Goal: Task Accomplishment & Management: Use online tool/utility

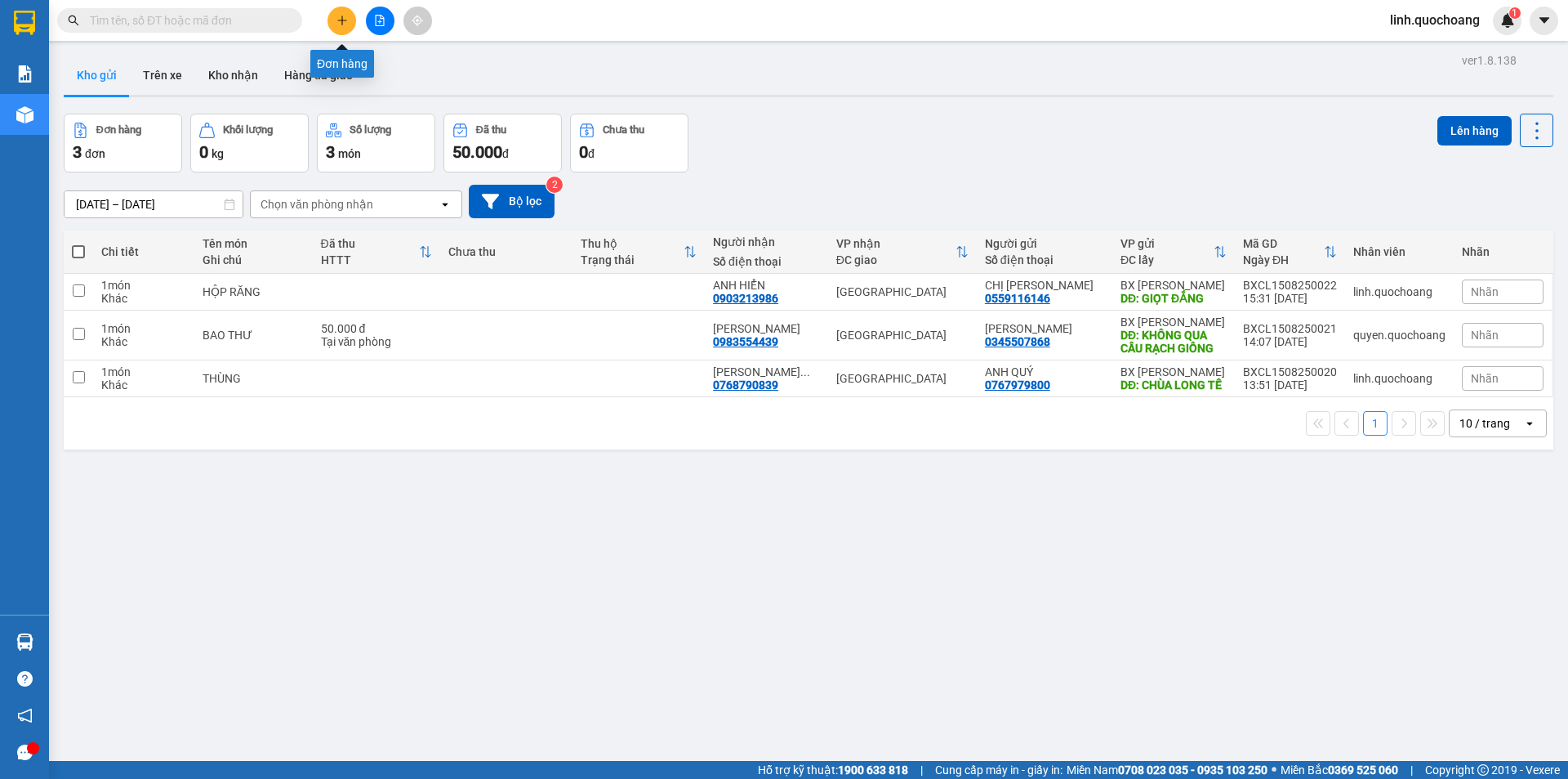
click at [349, 24] on button at bounding box center [342, 21] width 29 height 29
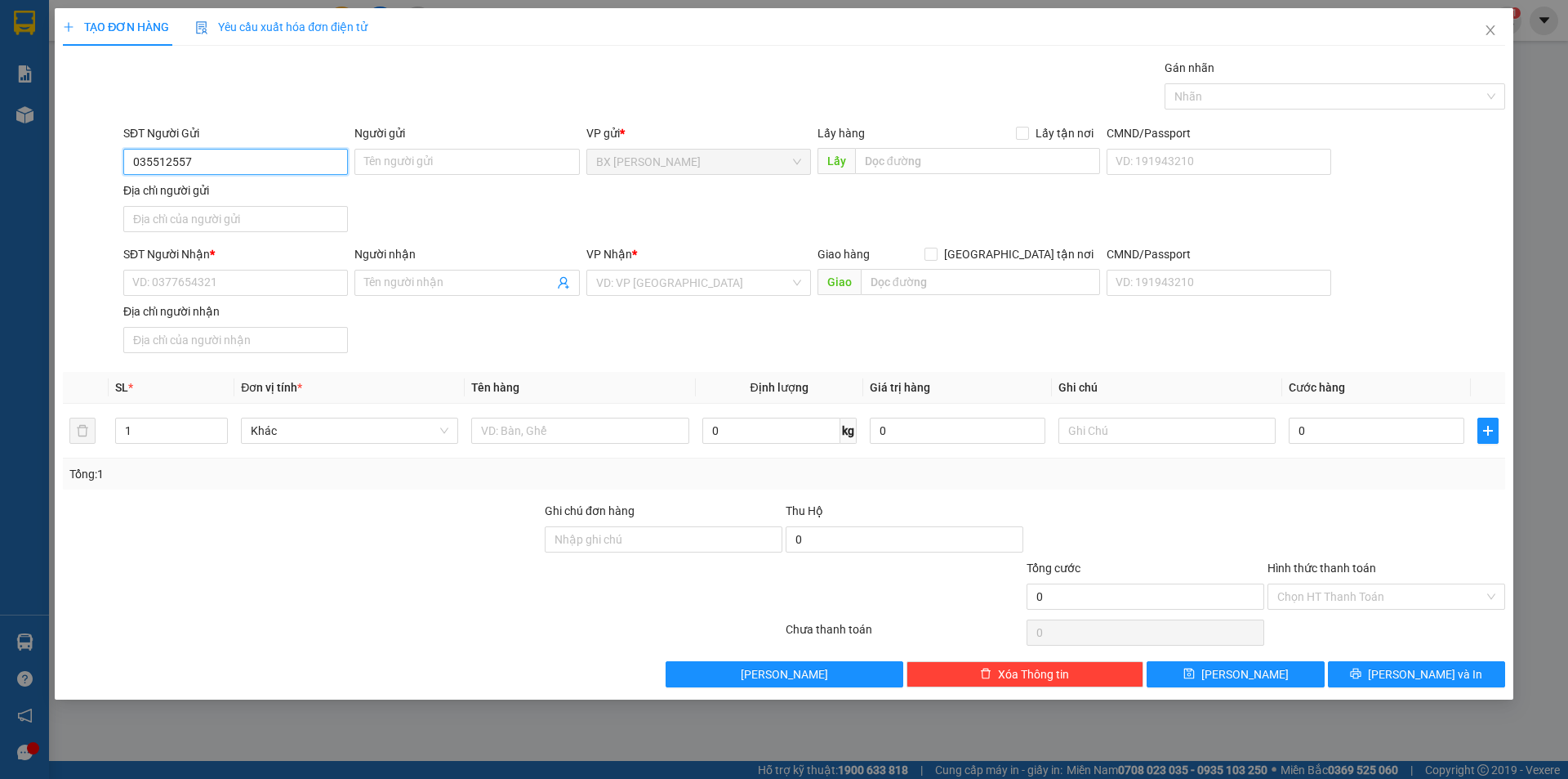
click at [166, 161] on input "035512557" at bounding box center [235, 161] width 225 height 26
type input "0355192557"
click at [310, 197] on div "0355192557 - ANH TÈO" at bounding box center [235, 195] width 205 height 18
type input "ANH TÈO"
type input "0355192557"
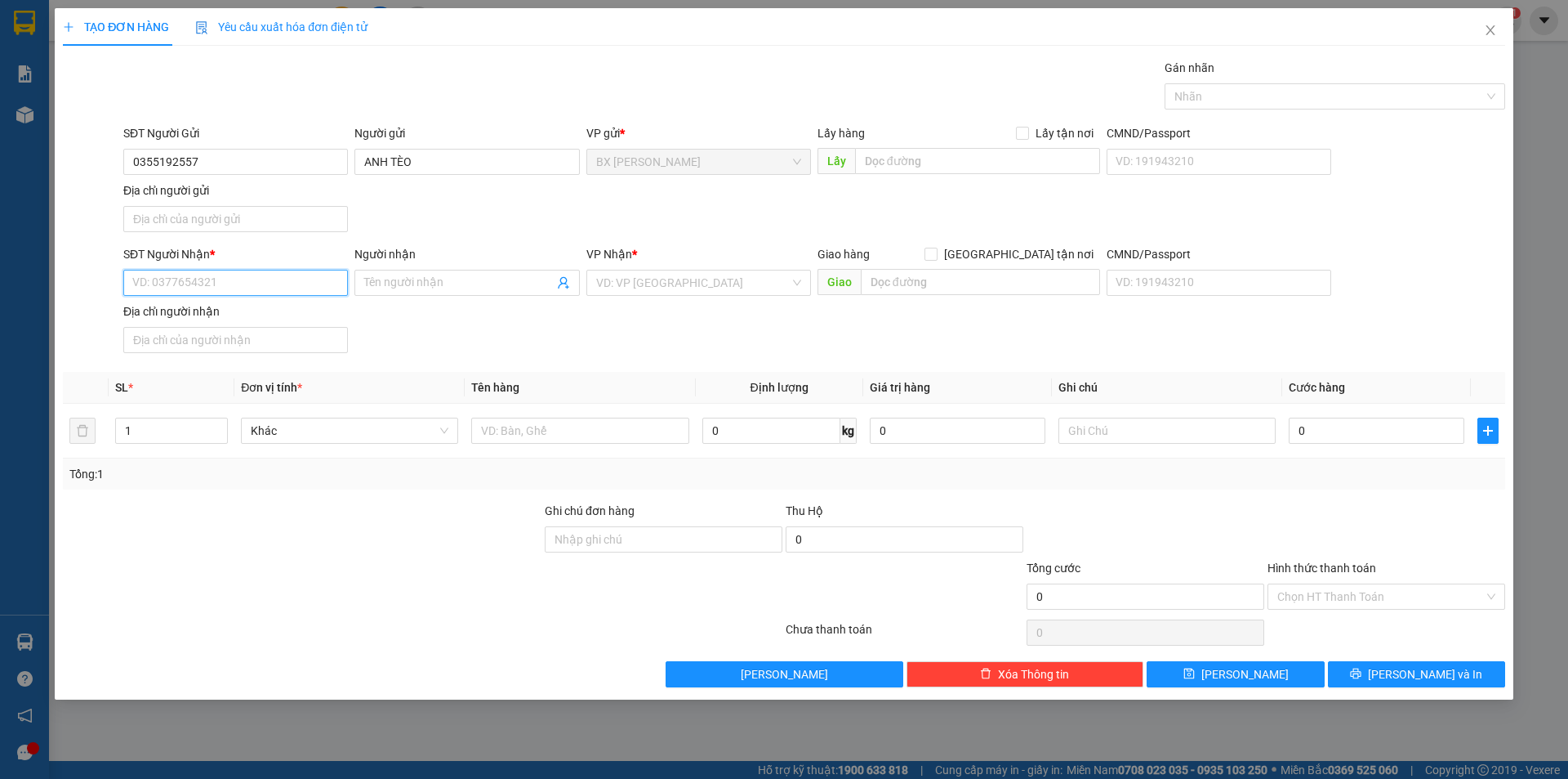
click at [263, 284] on input "SĐT Người Nhận *" at bounding box center [235, 283] width 225 height 26
click at [264, 344] on div "0907462289 - CHỊ THY" at bounding box center [235, 341] width 205 height 18
type input "0907462289"
type input "CHỊ THY"
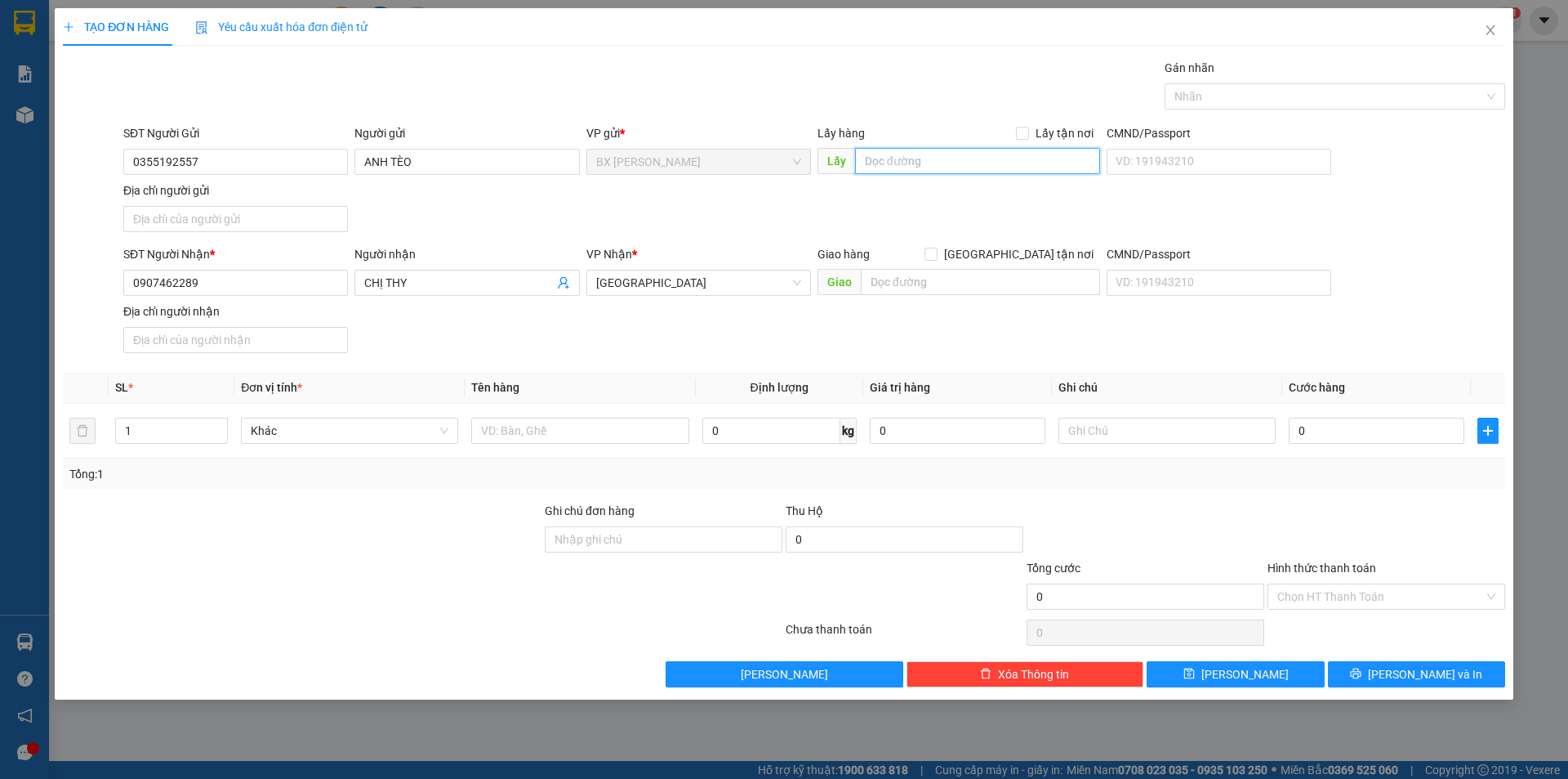
click at [862, 168] on input "text" at bounding box center [978, 160] width 245 height 26
type input "U"
type input "ỦY TÍNH DỤNG BÀ TỨ"
drag, startPoint x: 569, startPoint y: 445, endPoint x: 569, endPoint y: 430, distance: 15.0
click at [569, 432] on div at bounding box center [580, 430] width 217 height 33
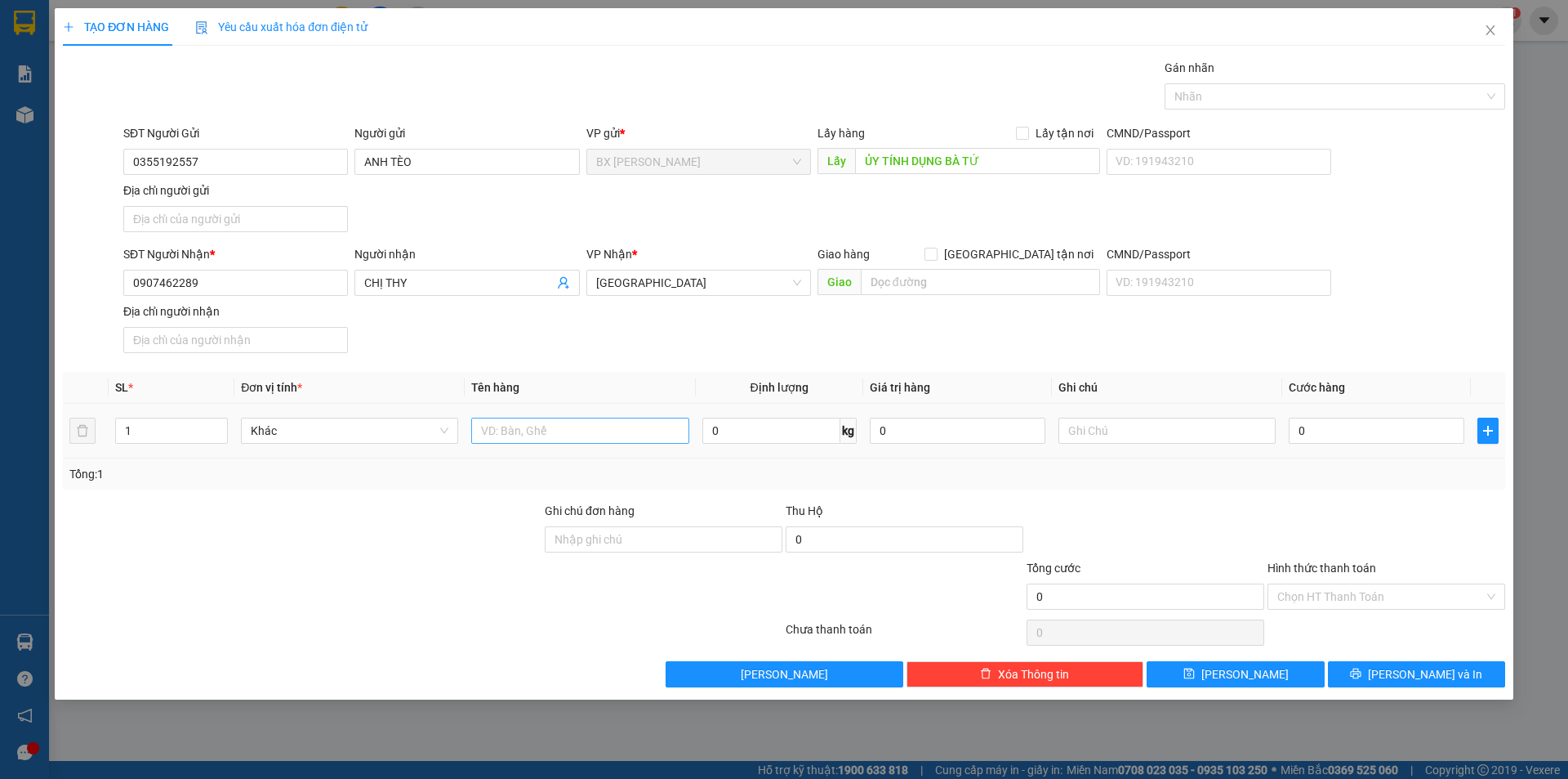
click at [569, 430] on input "text" at bounding box center [580, 430] width 217 height 26
click at [222, 429] on span "Decrease Value" at bounding box center [218, 436] width 18 height 14
type input "BỌC"
type input "2"
click at [222, 426] on icon "up" at bounding box center [219, 427] width 5 height 5
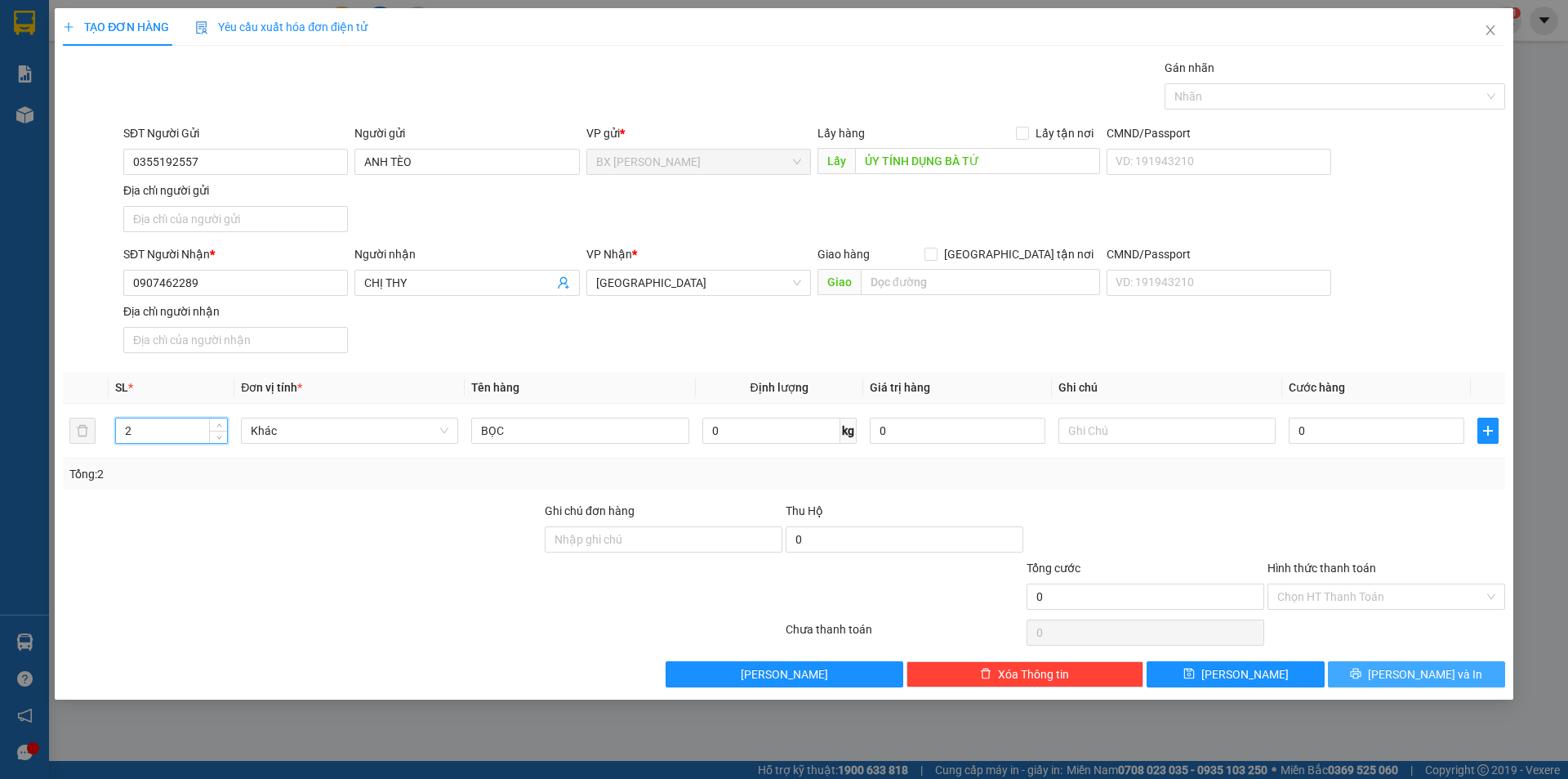
click at [1397, 676] on button "[PERSON_NAME] và In" at bounding box center [1417, 674] width 177 height 26
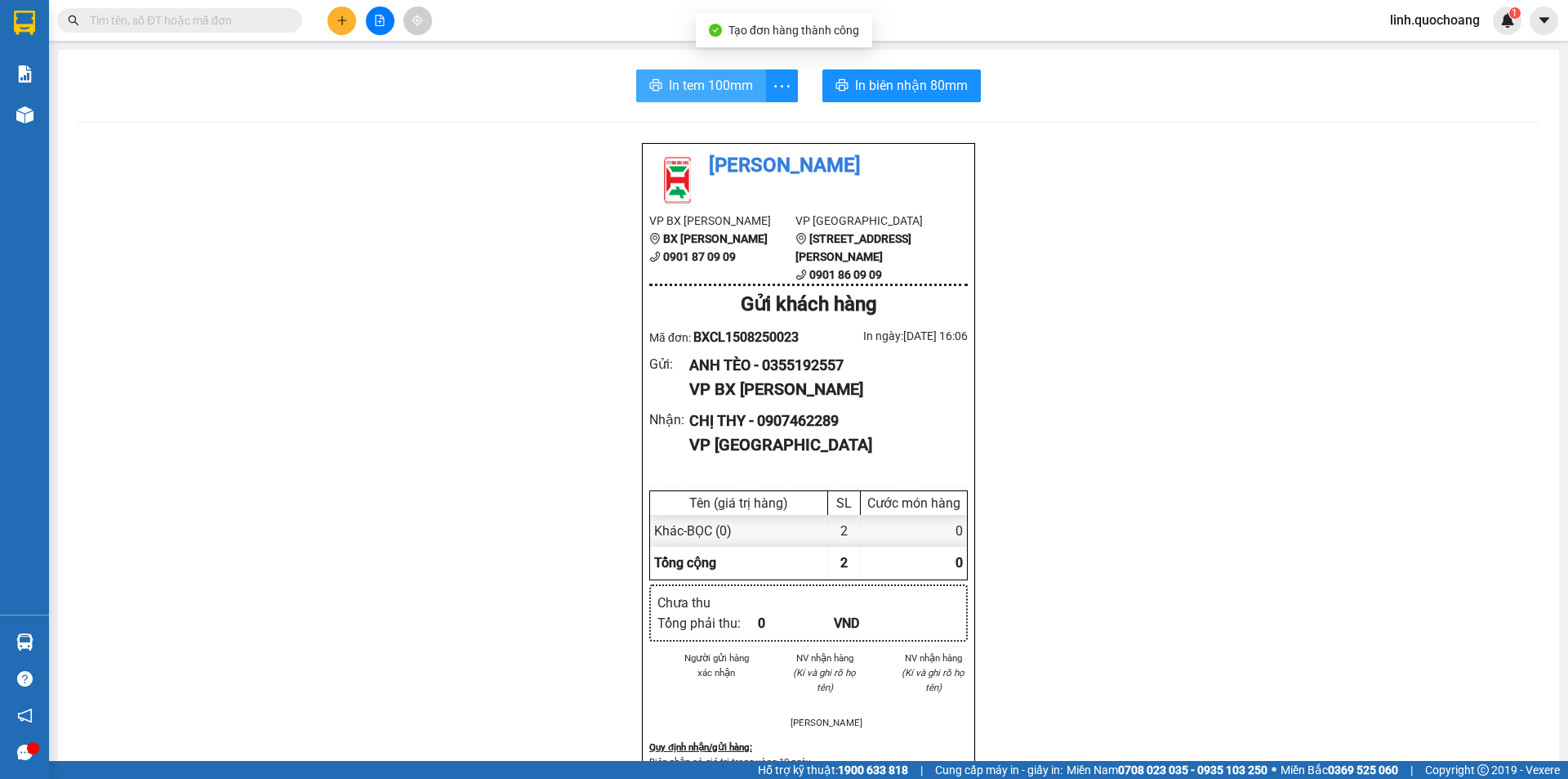
click at [685, 86] on span "In tem 100mm" at bounding box center [711, 85] width 84 height 21
click at [684, 85] on span "In tem 100mm" at bounding box center [711, 85] width 84 height 21
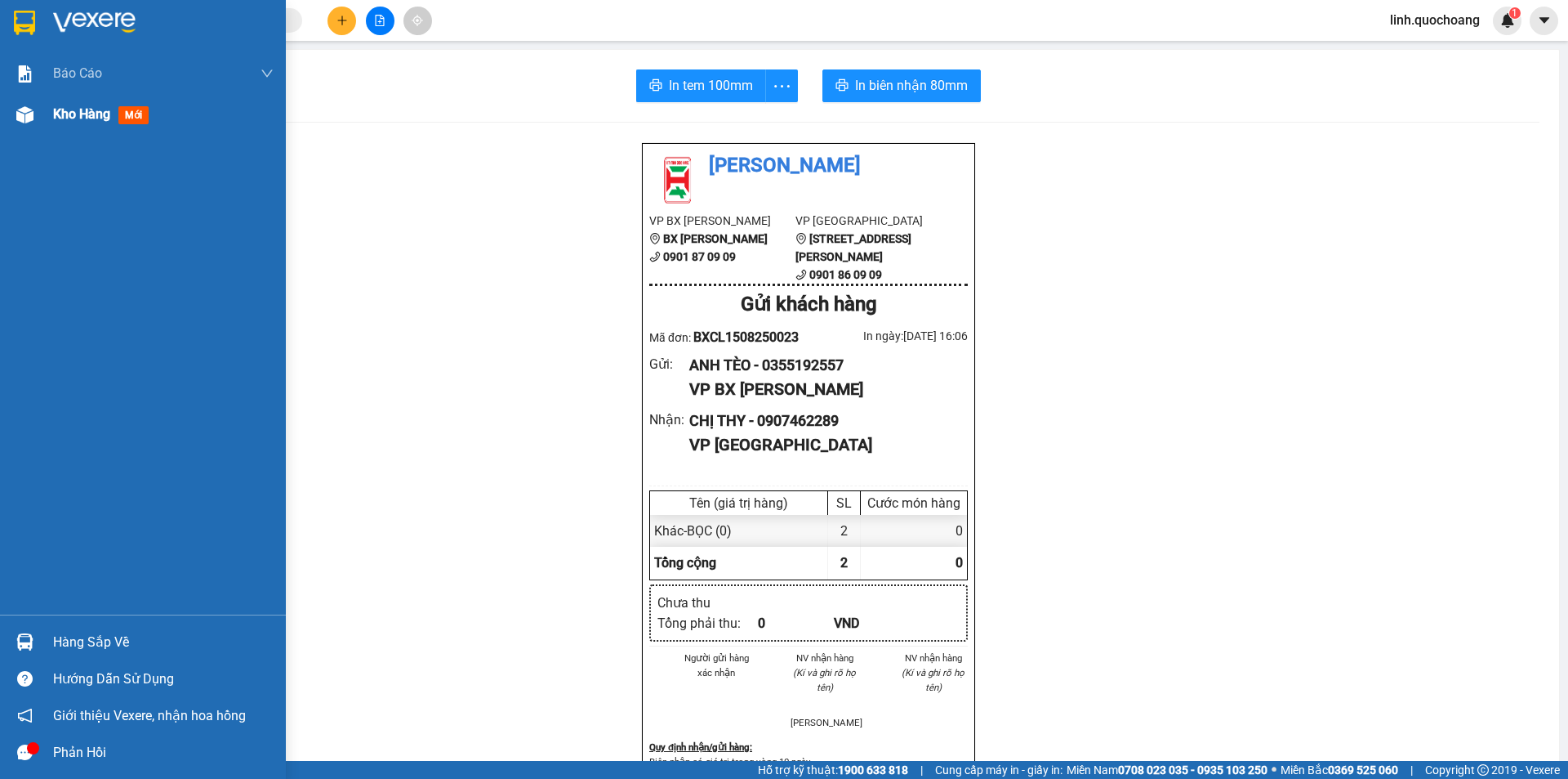
click at [109, 127] on div "Kho hàng mới" at bounding box center [164, 114] width 221 height 41
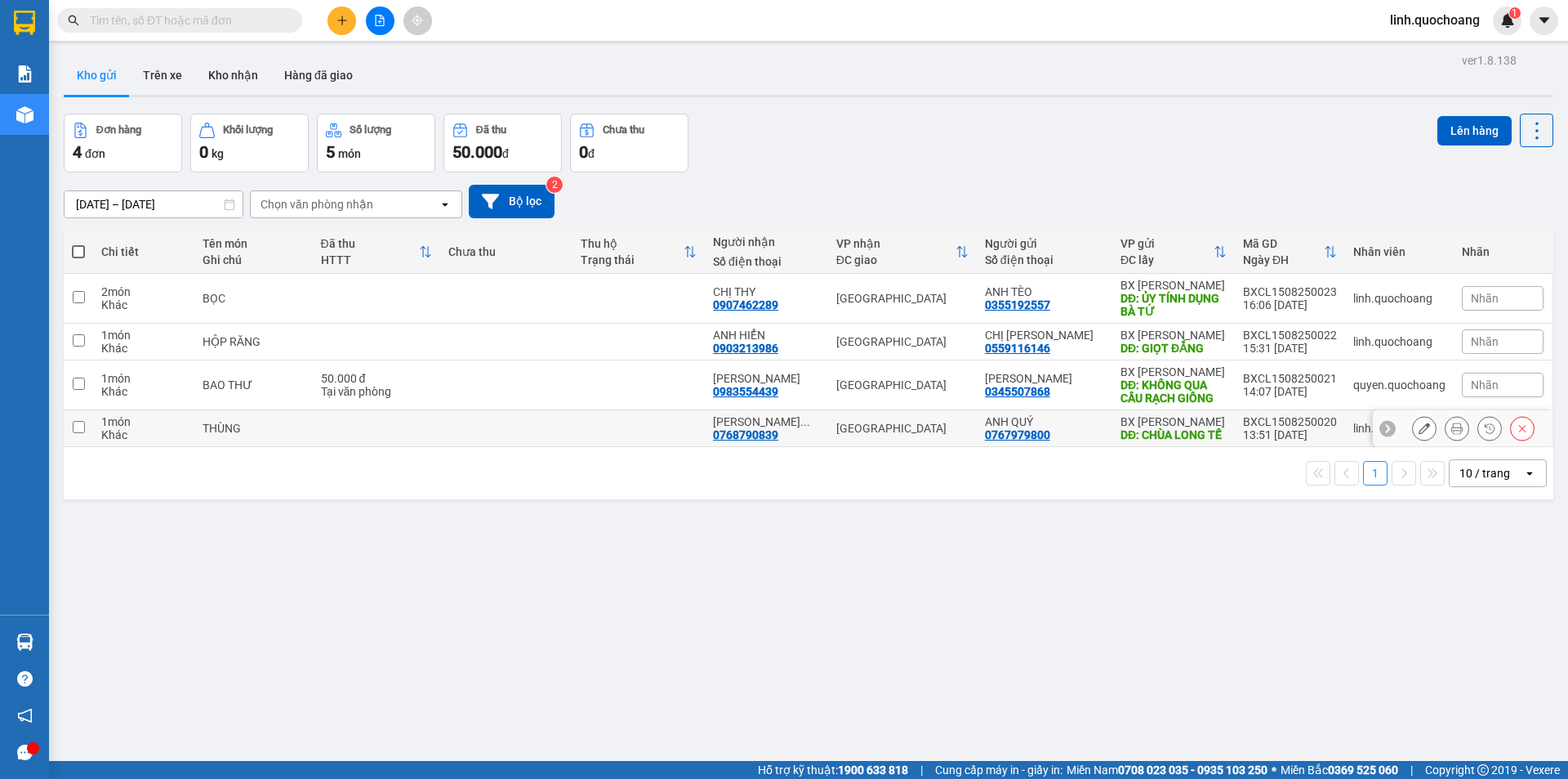
click at [606, 428] on td at bounding box center [638, 428] width 132 height 37
checkbox input "true"
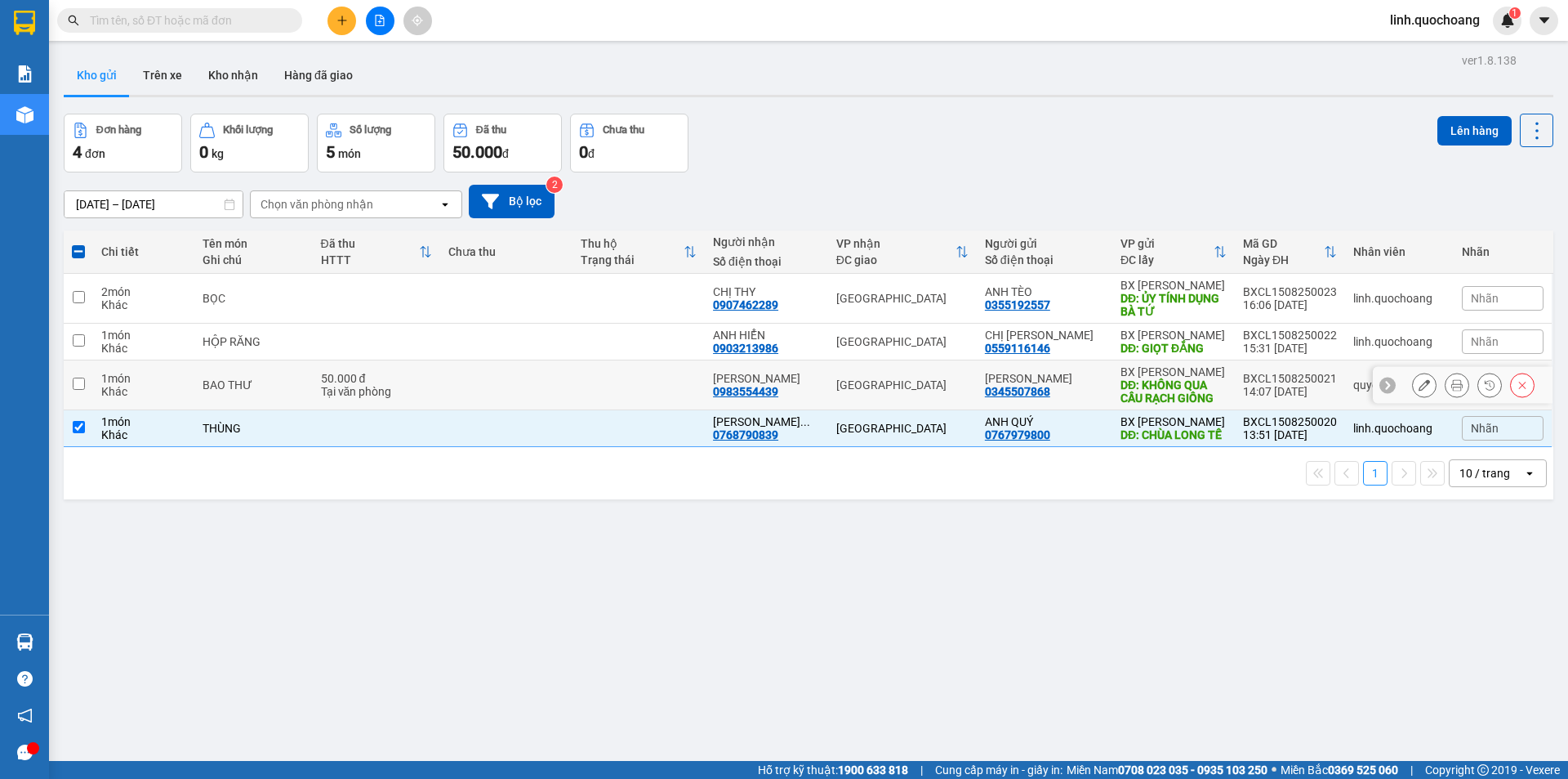
click at [611, 397] on td at bounding box center [638, 385] width 132 height 50
checkbox input "true"
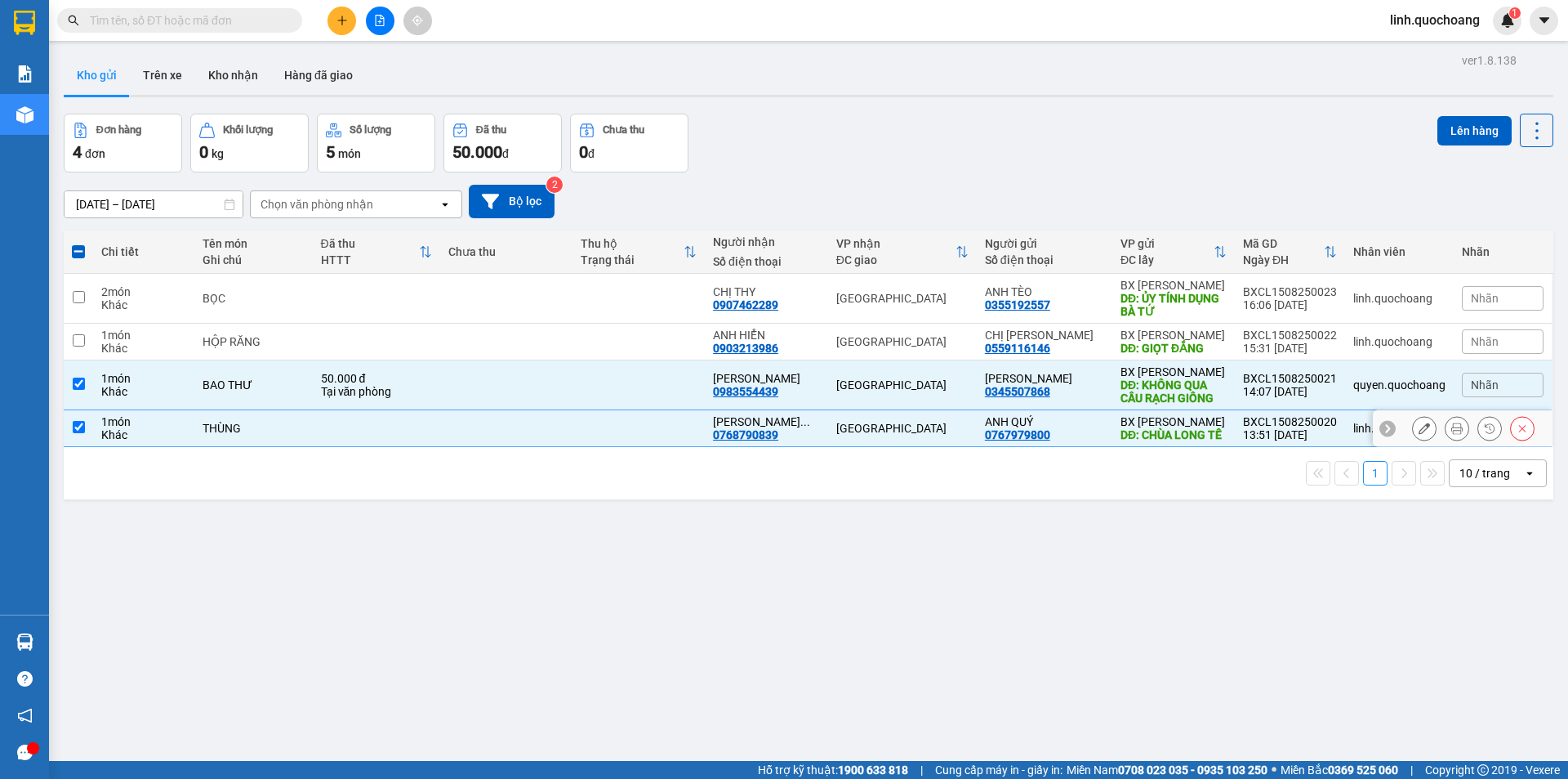
click at [626, 422] on td at bounding box center [638, 428] width 132 height 37
checkbox input "false"
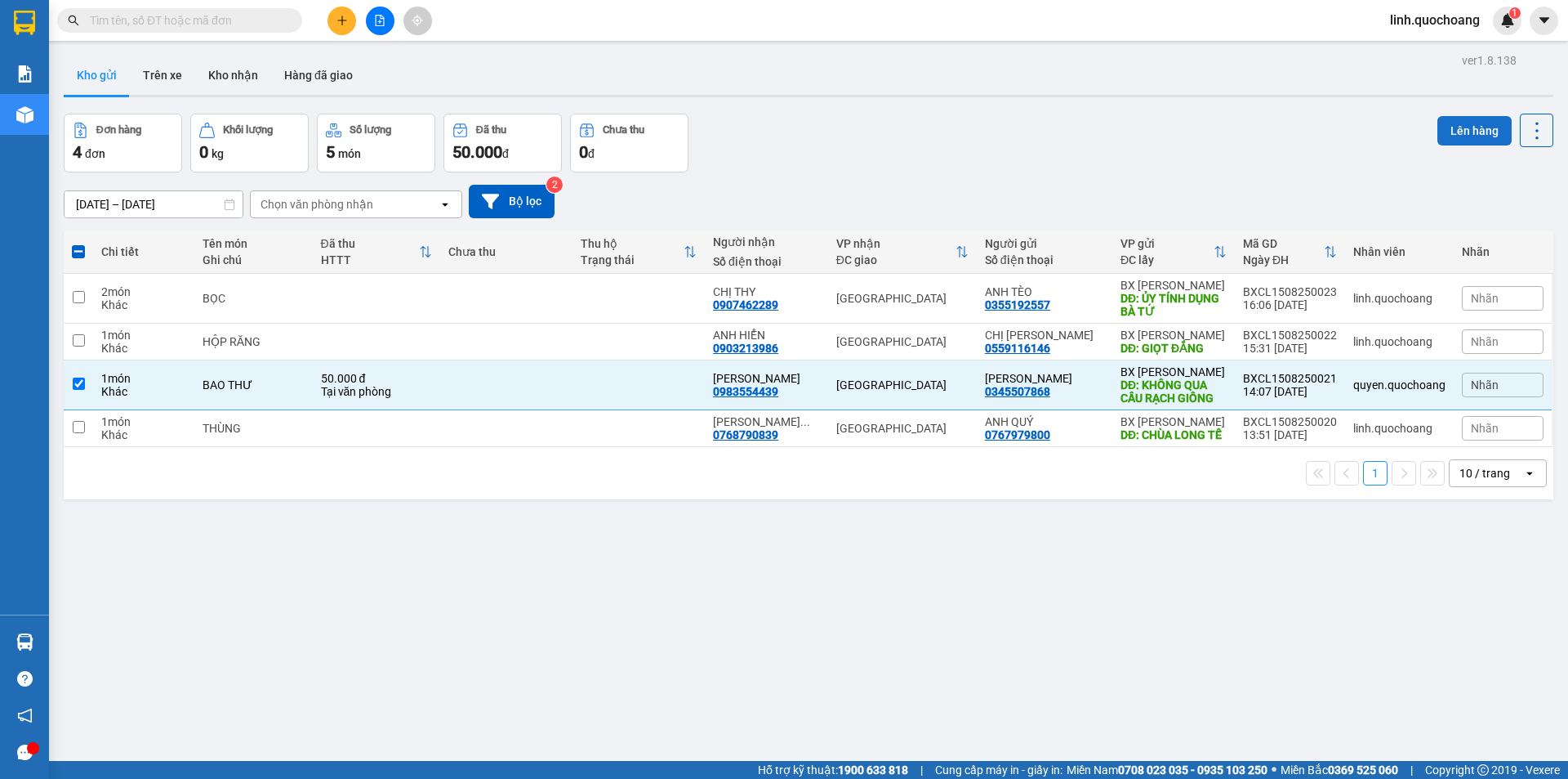
click at [1474, 134] on button "Lên hàng" at bounding box center [1475, 130] width 74 height 29
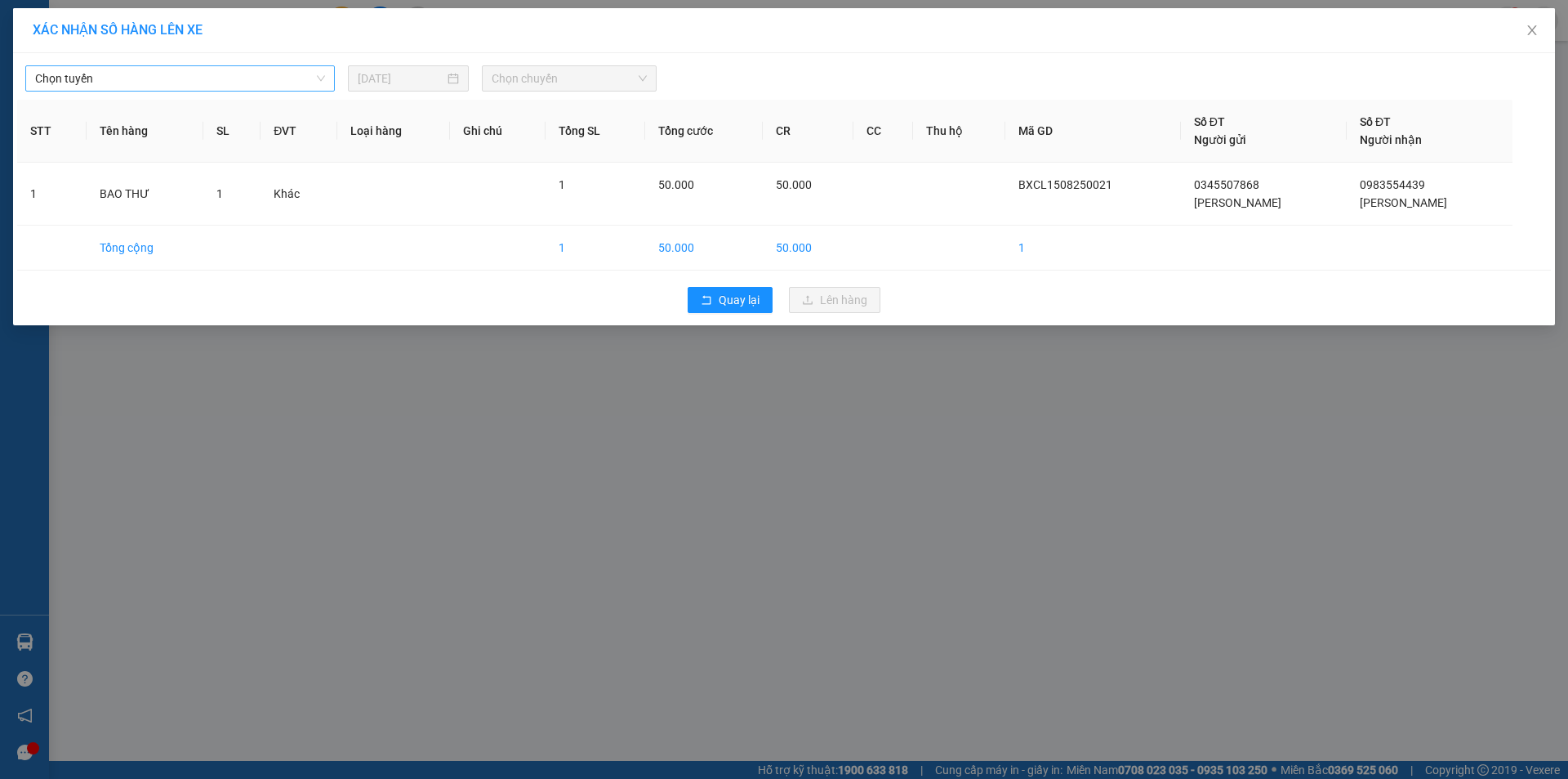
click at [295, 75] on span "Chọn tuyến" at bounding box center [180, 78] width 290 height 24
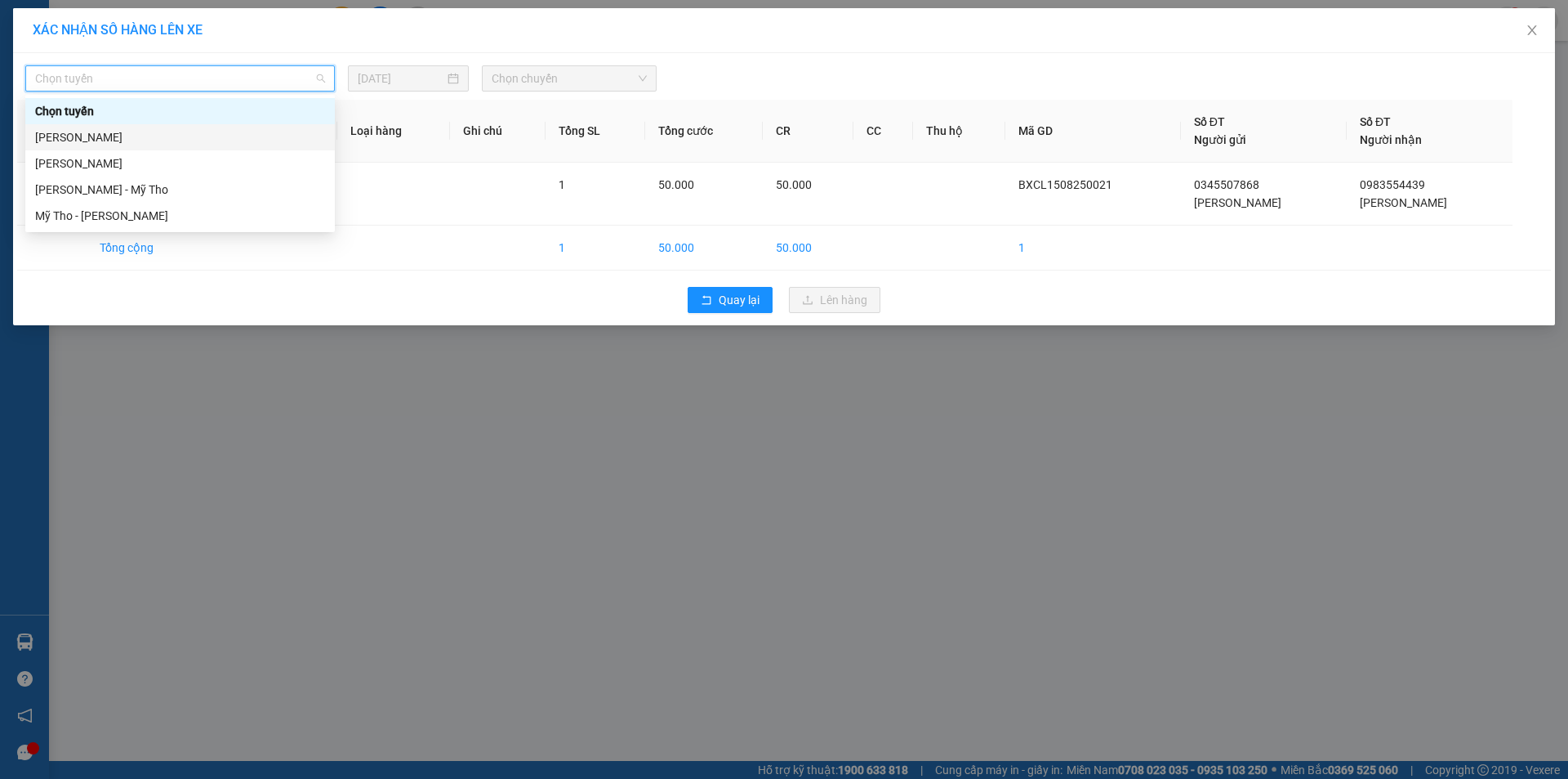
click at [230, 139] on div "[PERSON_NAME]" at bounding box center [180, 138] width 290 height 18
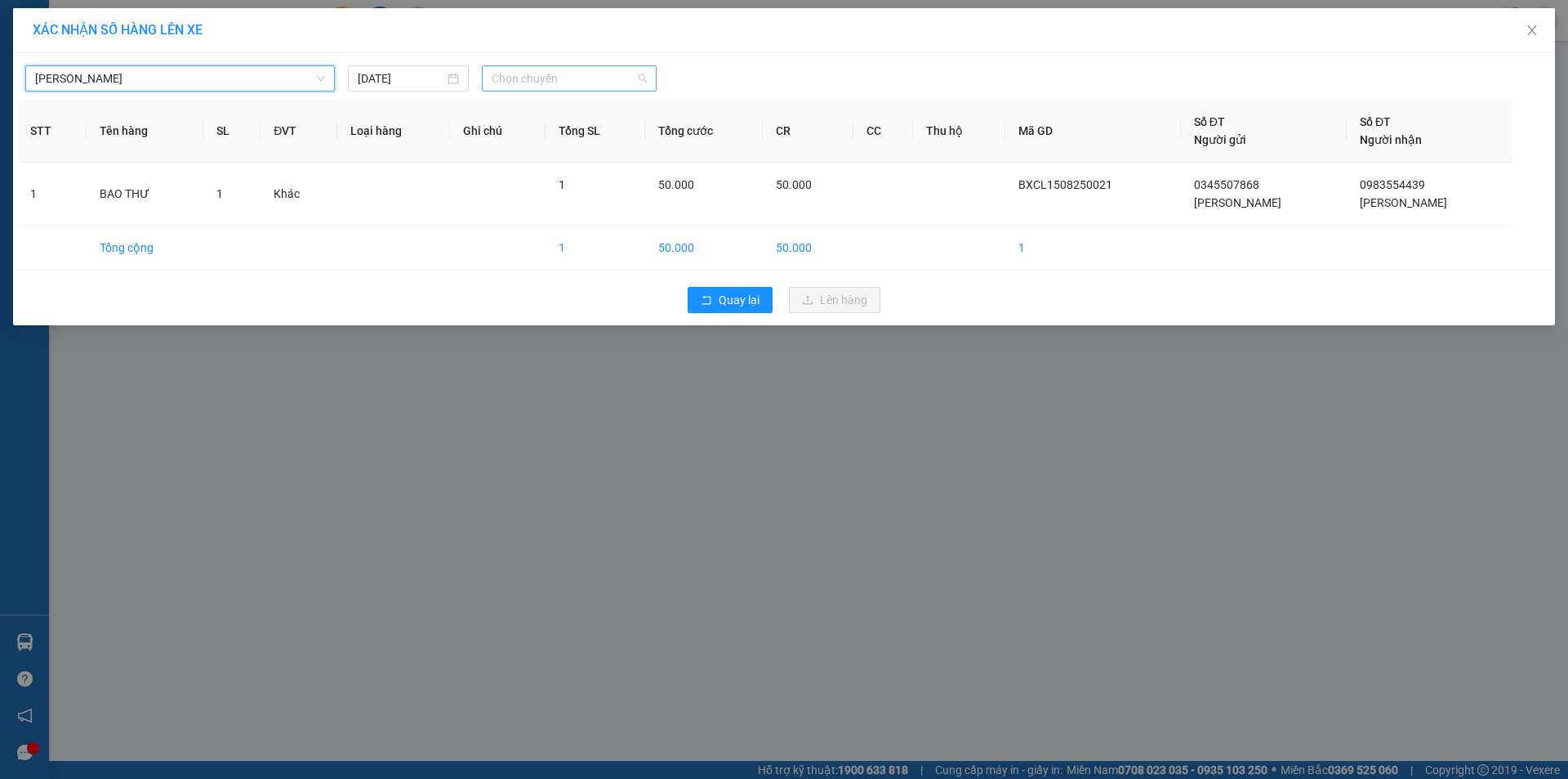
drag, startPoint x: 580, startPoint y: 81, endPoint x: 560, endPoint y: 82, distance: 20.0
click at [580, 80] on span "Chọn chuyến" at bounding box center [569, 78] width 155 height 24
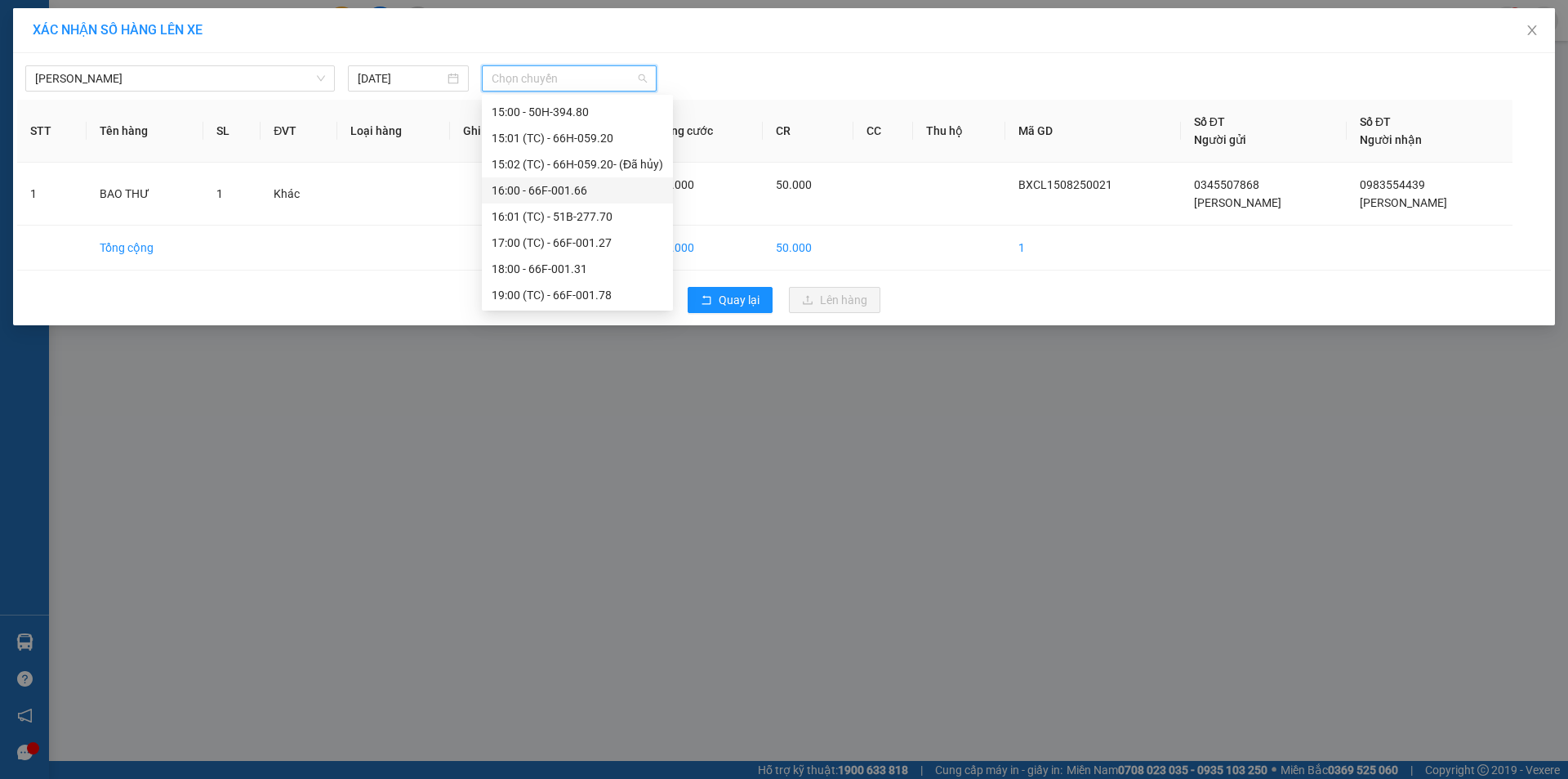
scroll to position [811, 0]
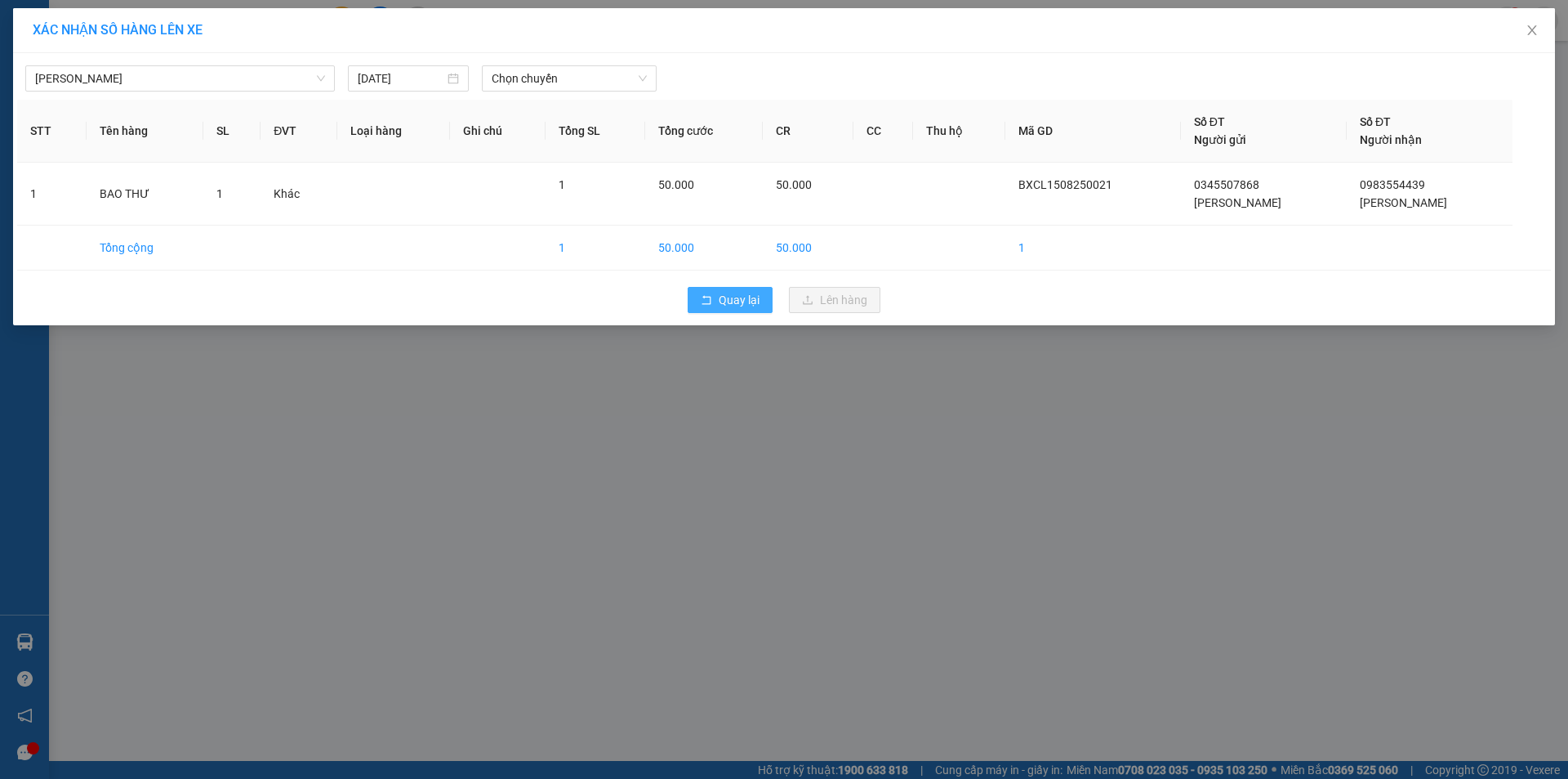
click at [738, 301] on span "Quay lại" at bounding box center [739, 300] width 41 height 18
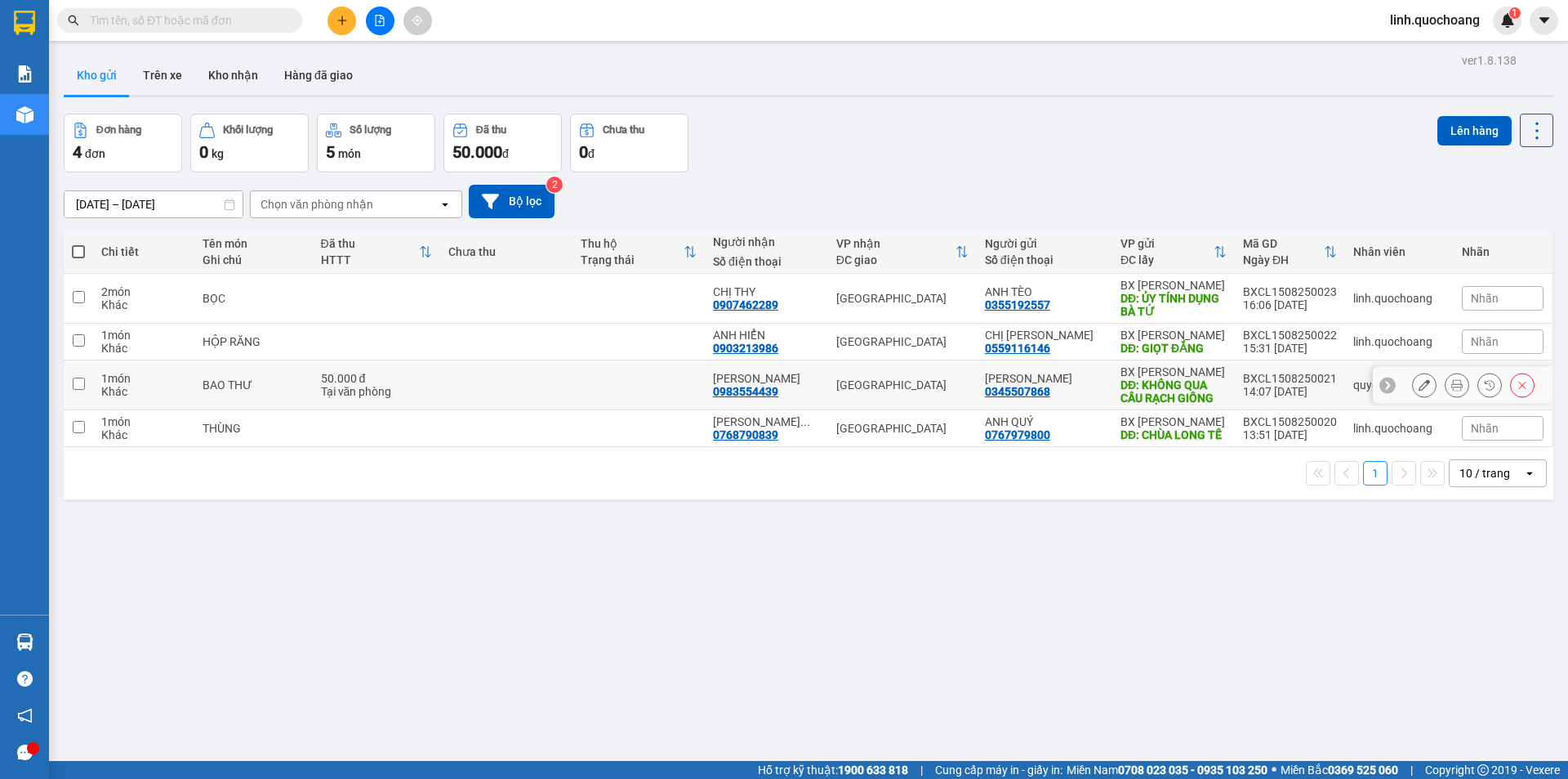
click at [695, 390] on td at bounding box center [638, 385] width 132 height 50
checkbox input "true"
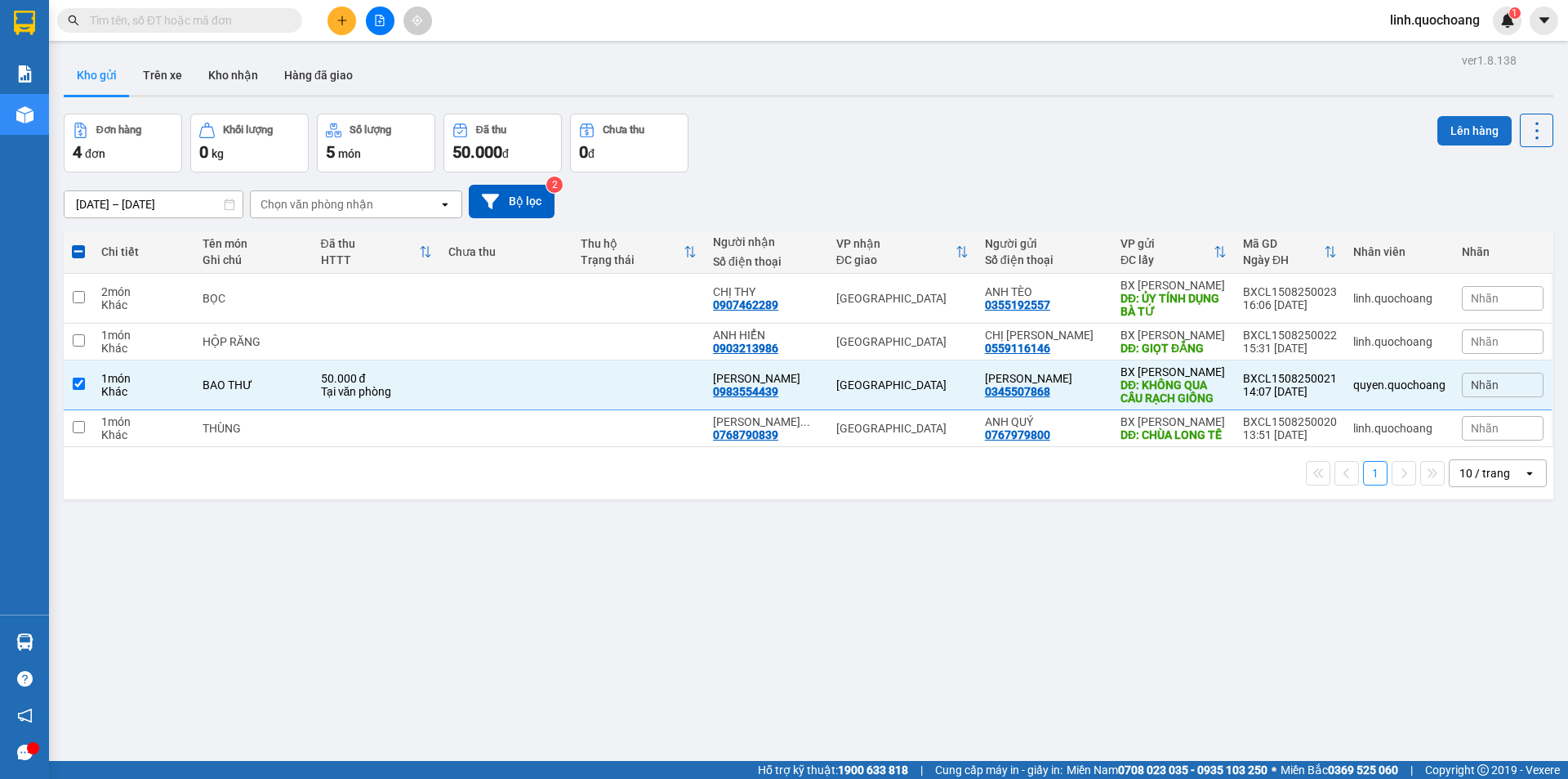
click at [1465, 128] on button "Lên hàng" at bounding box center [1475, 130] width 74 height 29
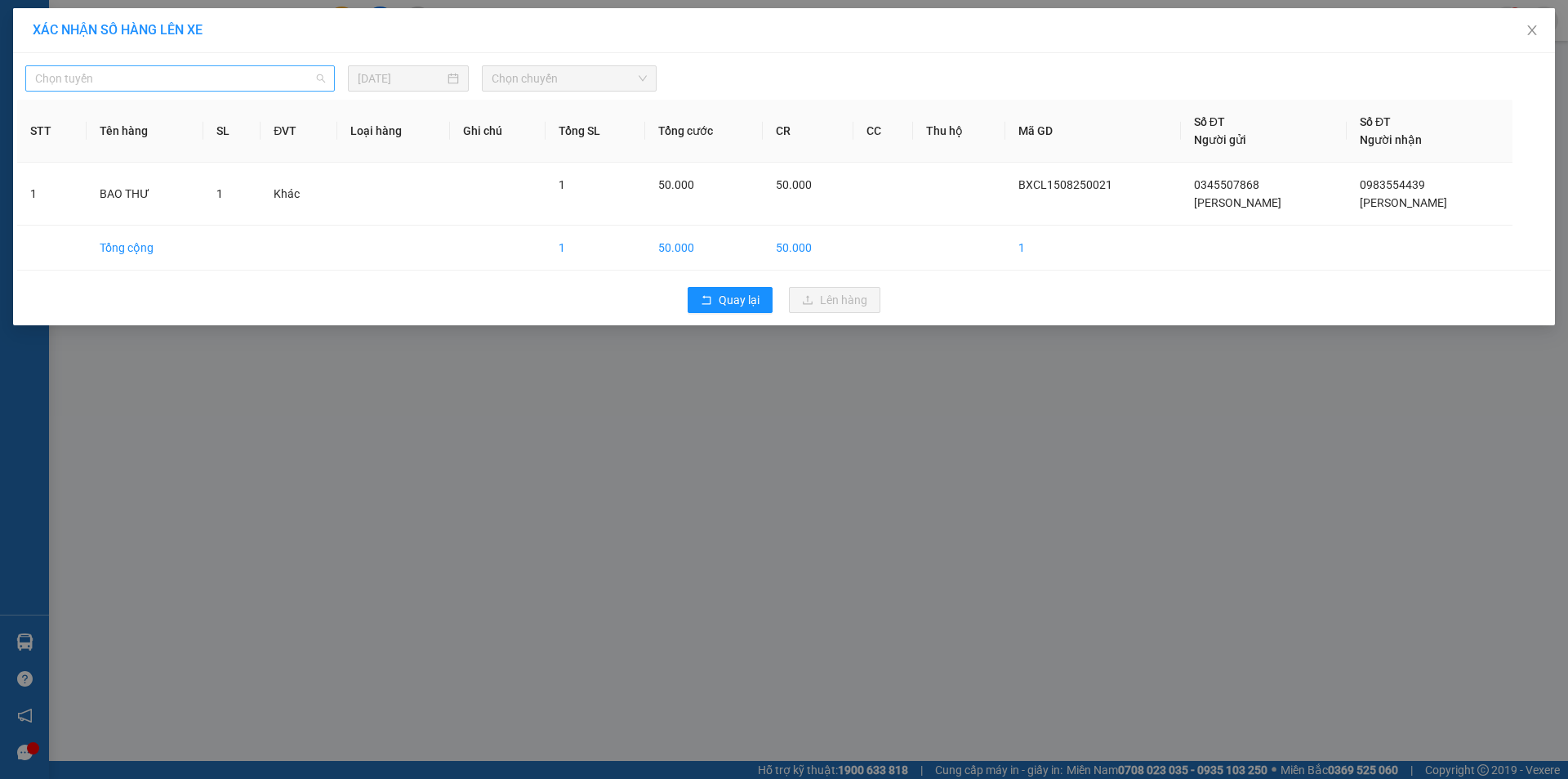
click at [215, 81] on span "Chọn tuyến" at bounding box center [180, 78] width 290 height 24
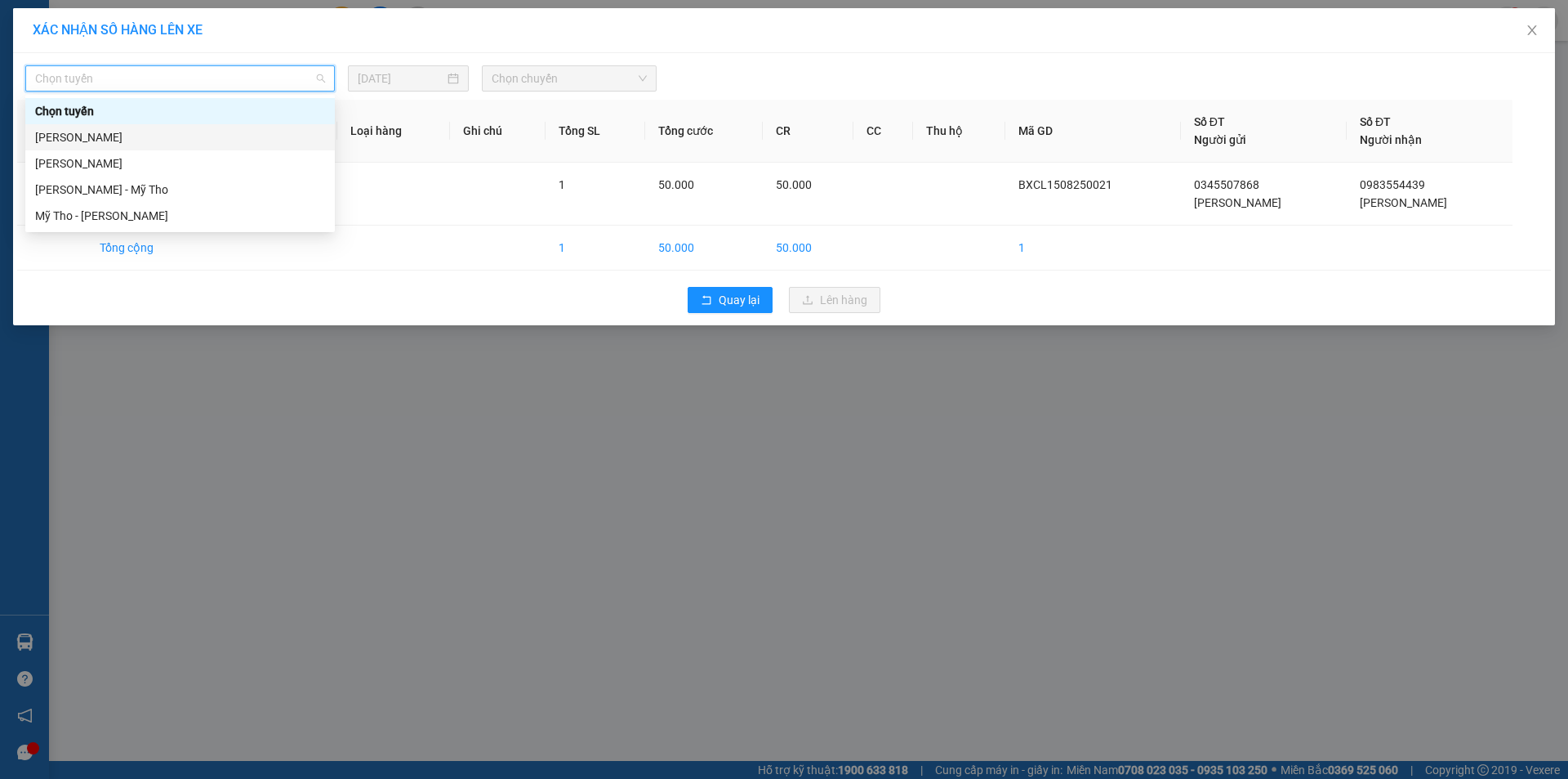
click at [208, 136] on div "[PERSON_NAME]" at bounding box center [180, 138] width 290 height 18
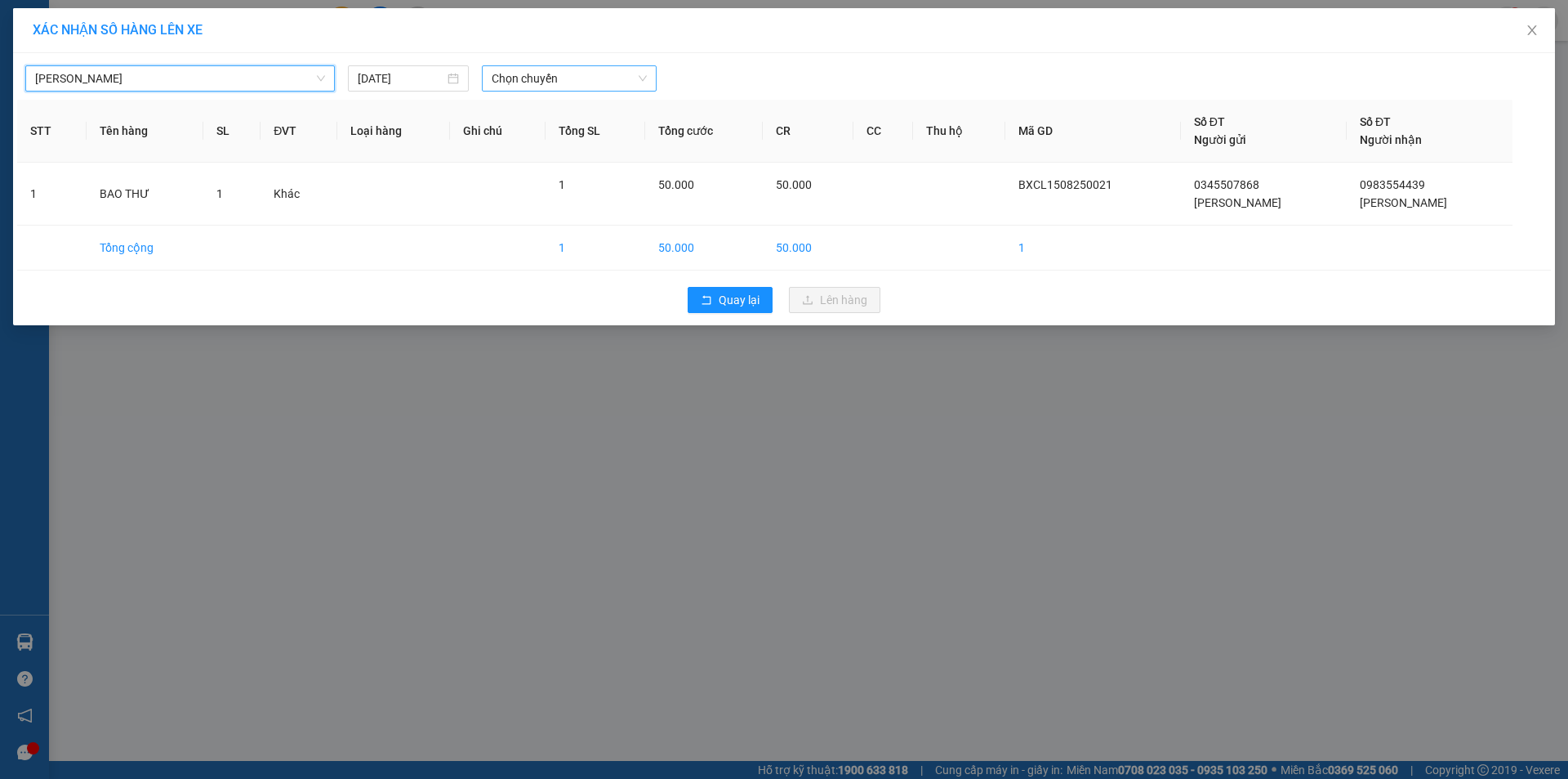
click at [548, 78] on span "Chọn chuyến" at bounding box center [569, 78] width 155 height 24
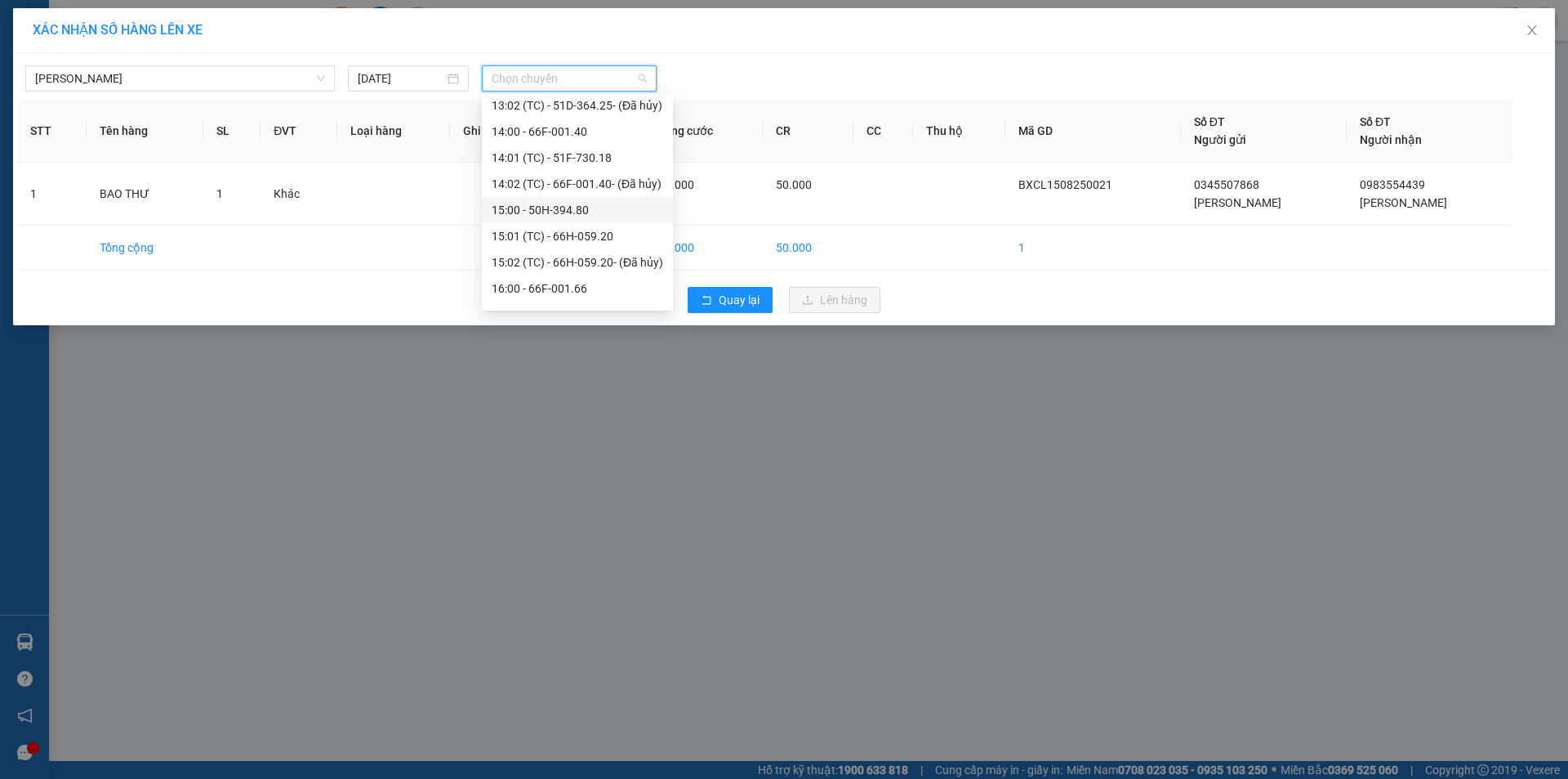
scroll to position [736, 0]
click at [552, 194] on div "15:00 - 50H-394.80" at bounding box center [577, 187] width 171 height 18
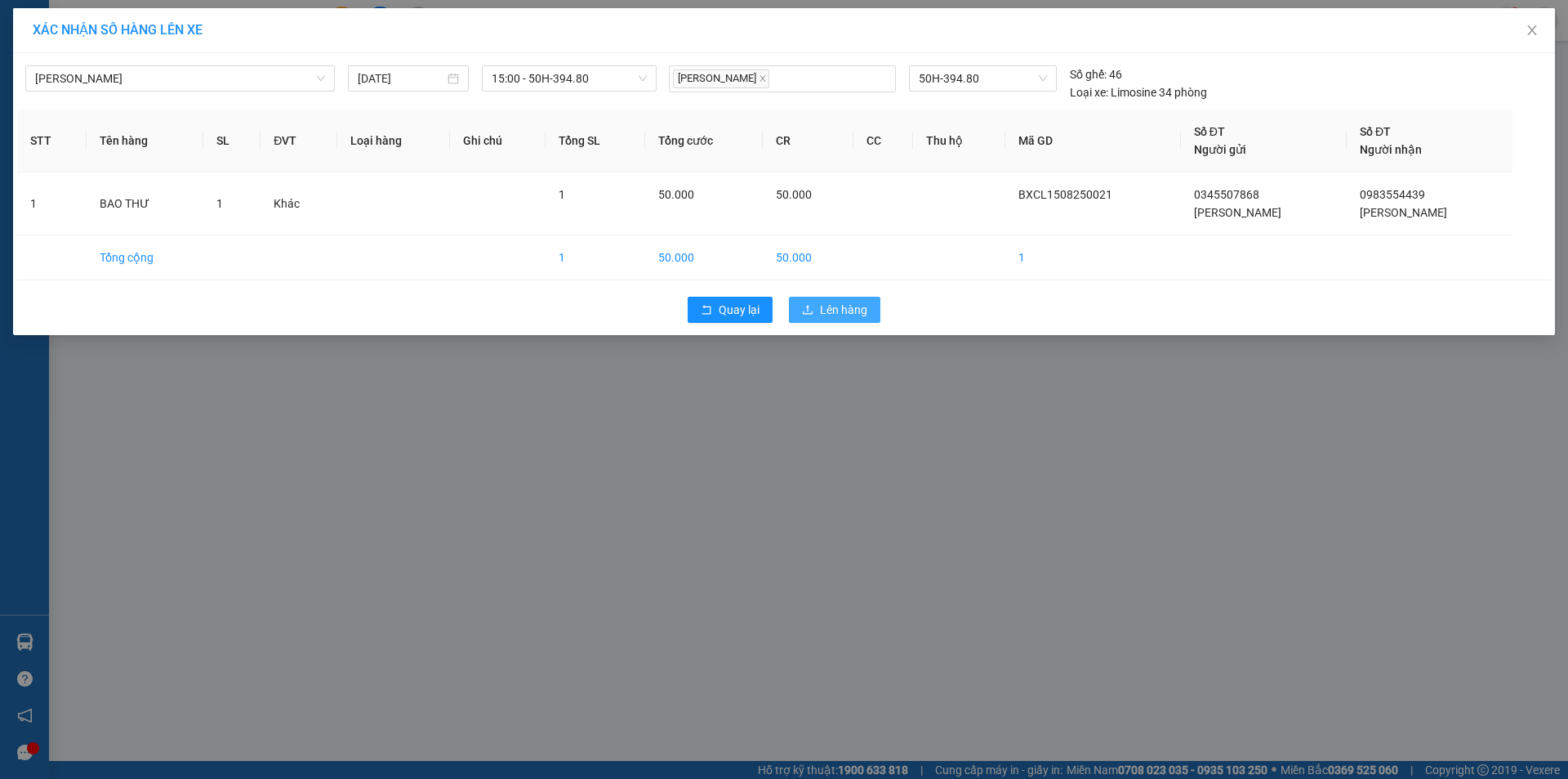
click at [815, 305] on button "Lên hàng" at bounding box center [835, 310] width 91 height 26
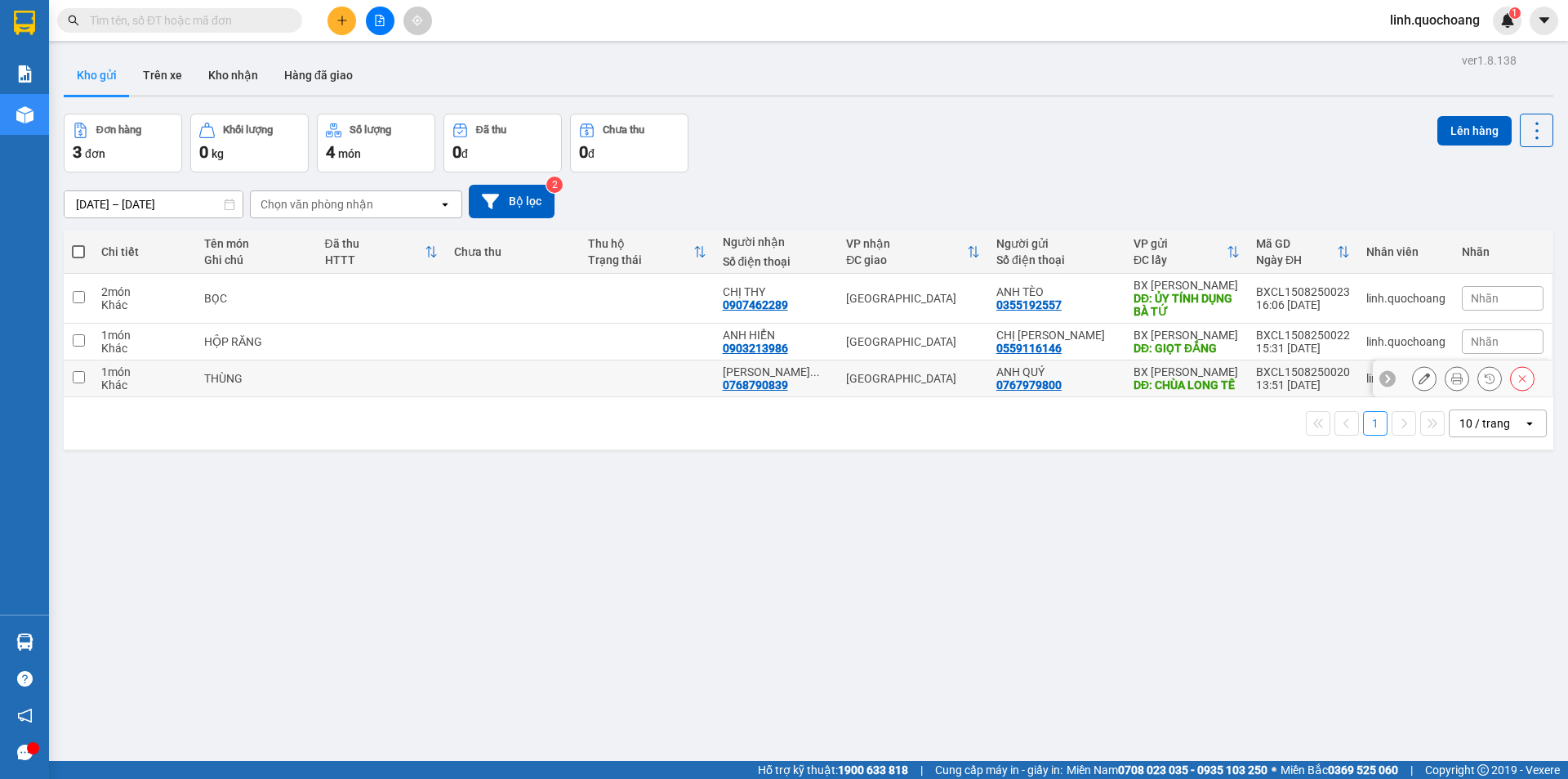
click at [572, 374] on td at bounding box center [513, 379] width 134 height 37
checkbox input "true"
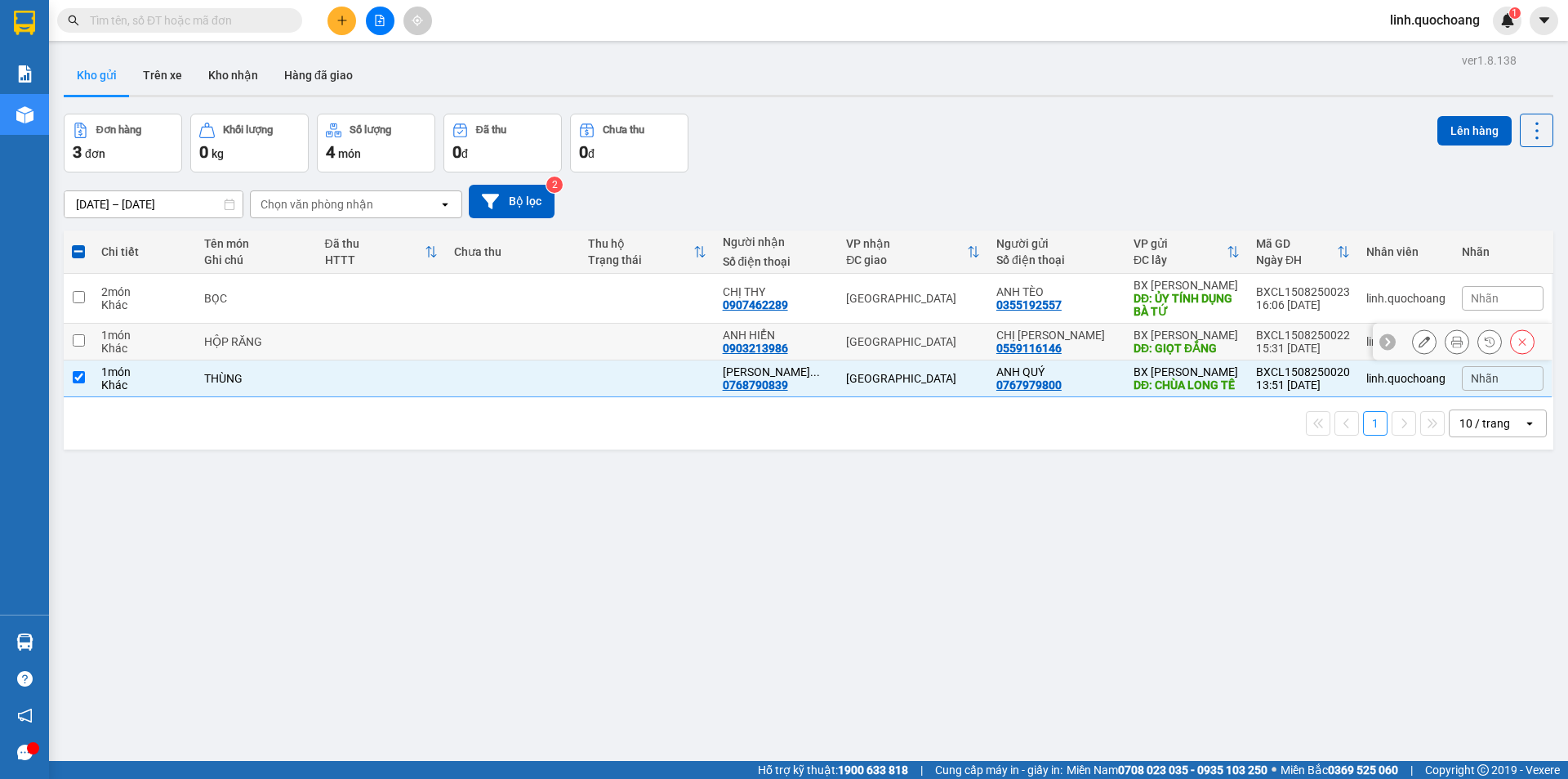
click at [609, 355] on td at bounding box center [647, 341] width 134 height 37
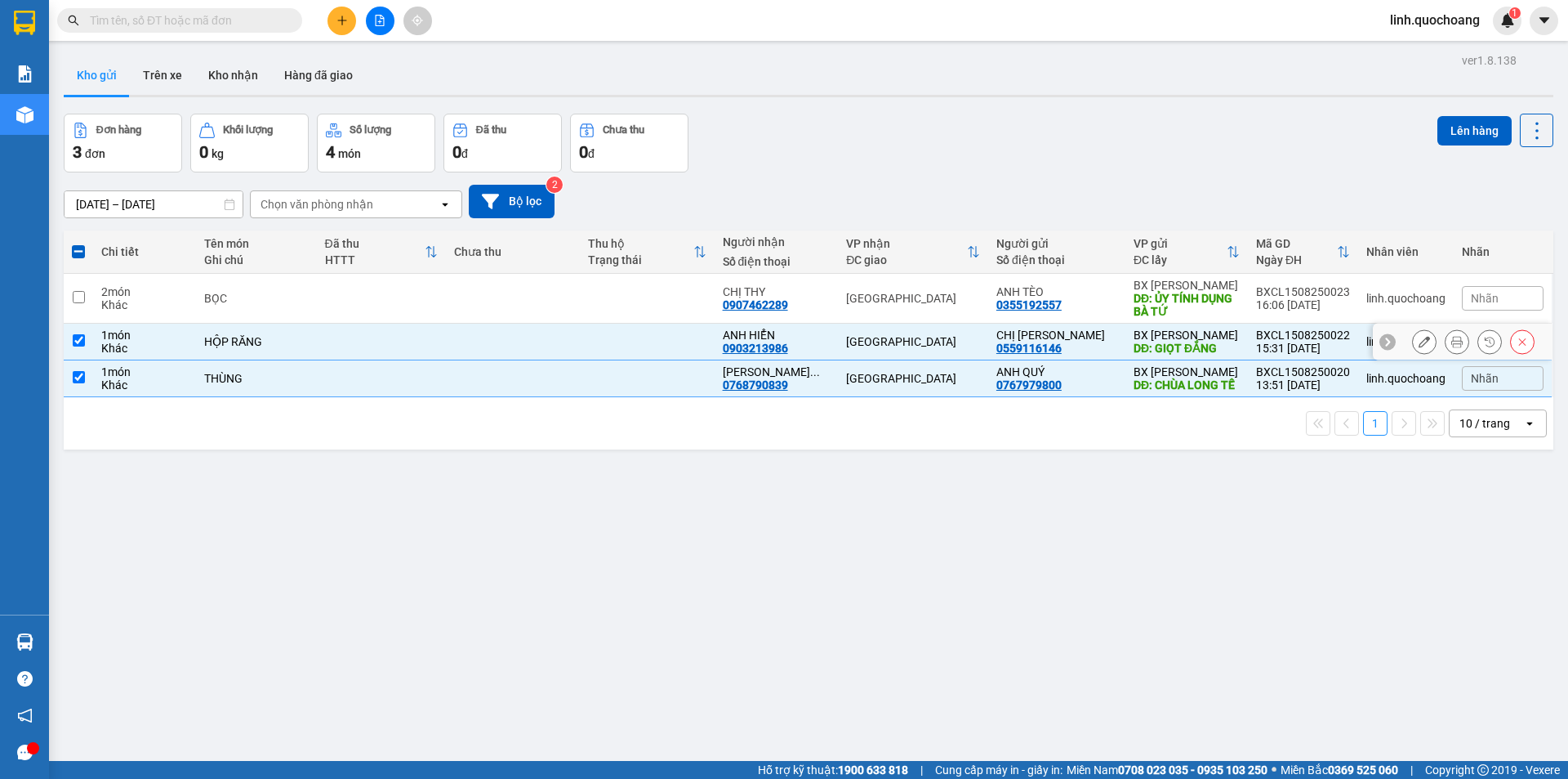
click at [653, 327] on td at bounding box center [647, 341] width 134 height 37
checkbox input "false"
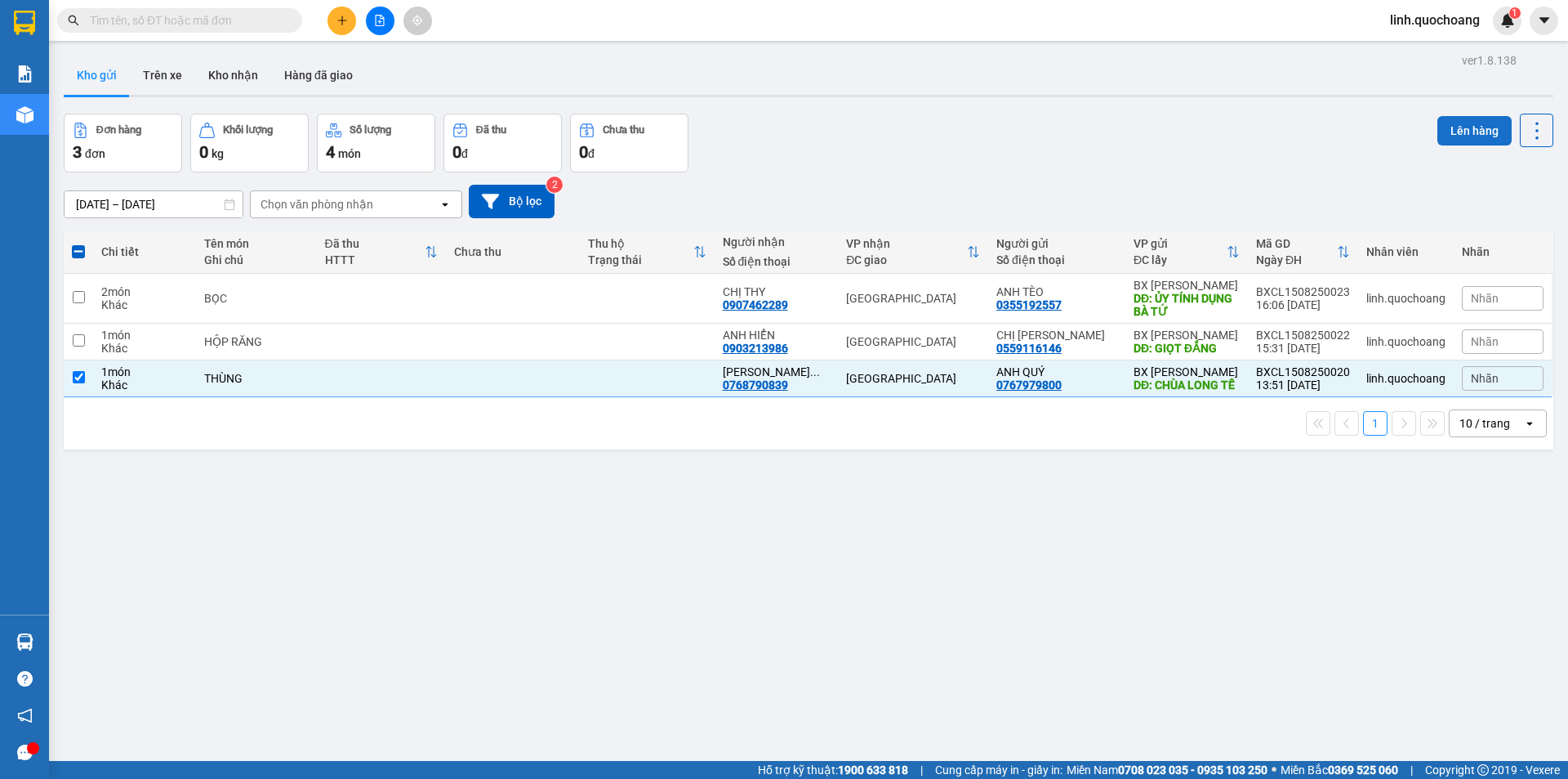
click at [1450, 138] on button "Lên hàng" at bounding box center [1475, 130] width 74 height 29
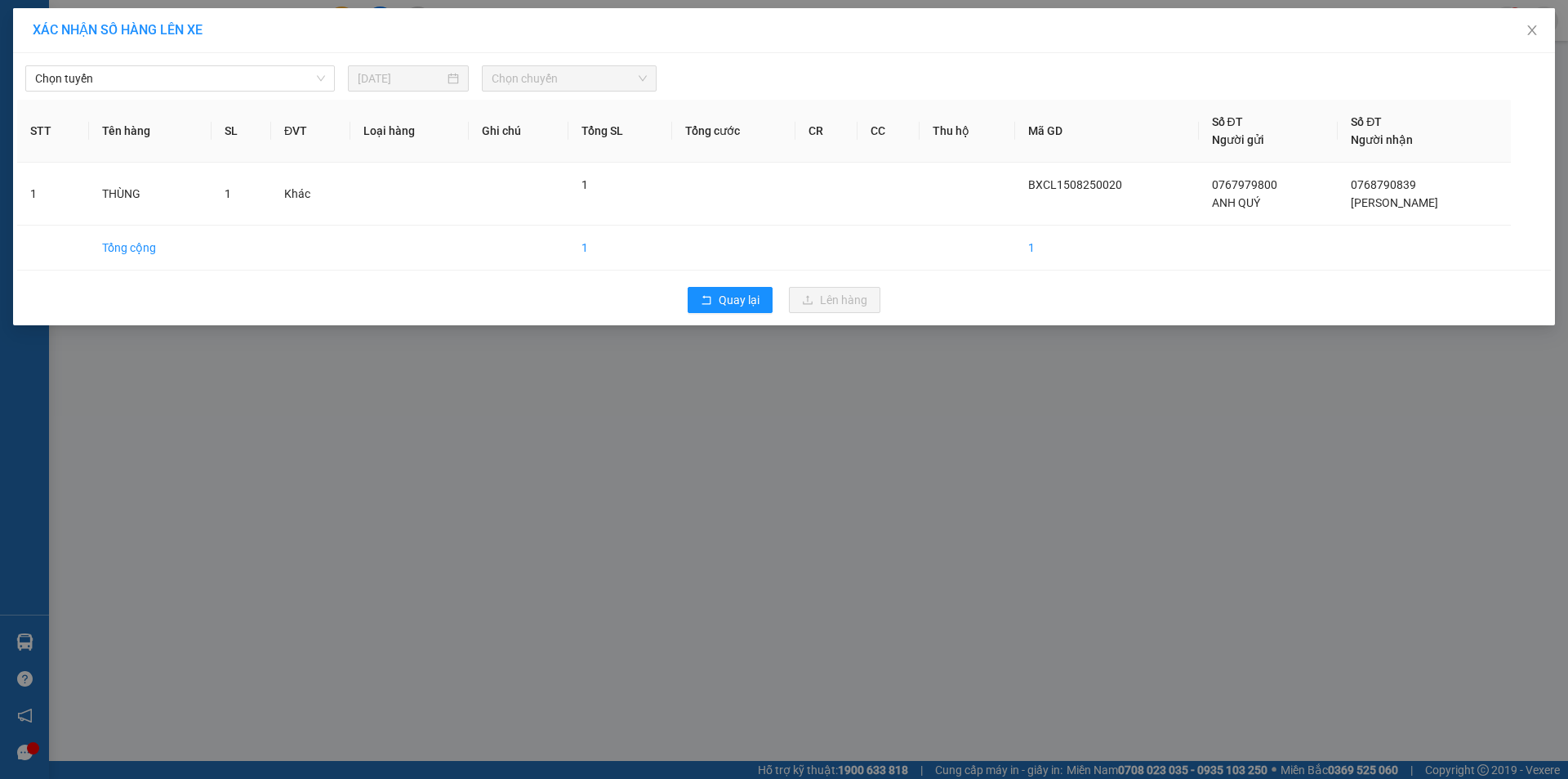
drag, startPoint x: 242, startPoint y: 58, endPoint x: 246, endPoint y: 78, distance: 20.4
click at [242, 59] on div "Chọn tuyến [DATE] Chọn chuyến" at bounding box center [784, 74] width 1534 height 34
click at [246, 78] on span "Chọn tuyến" at bounding box center [180, 78] width 290 height 24
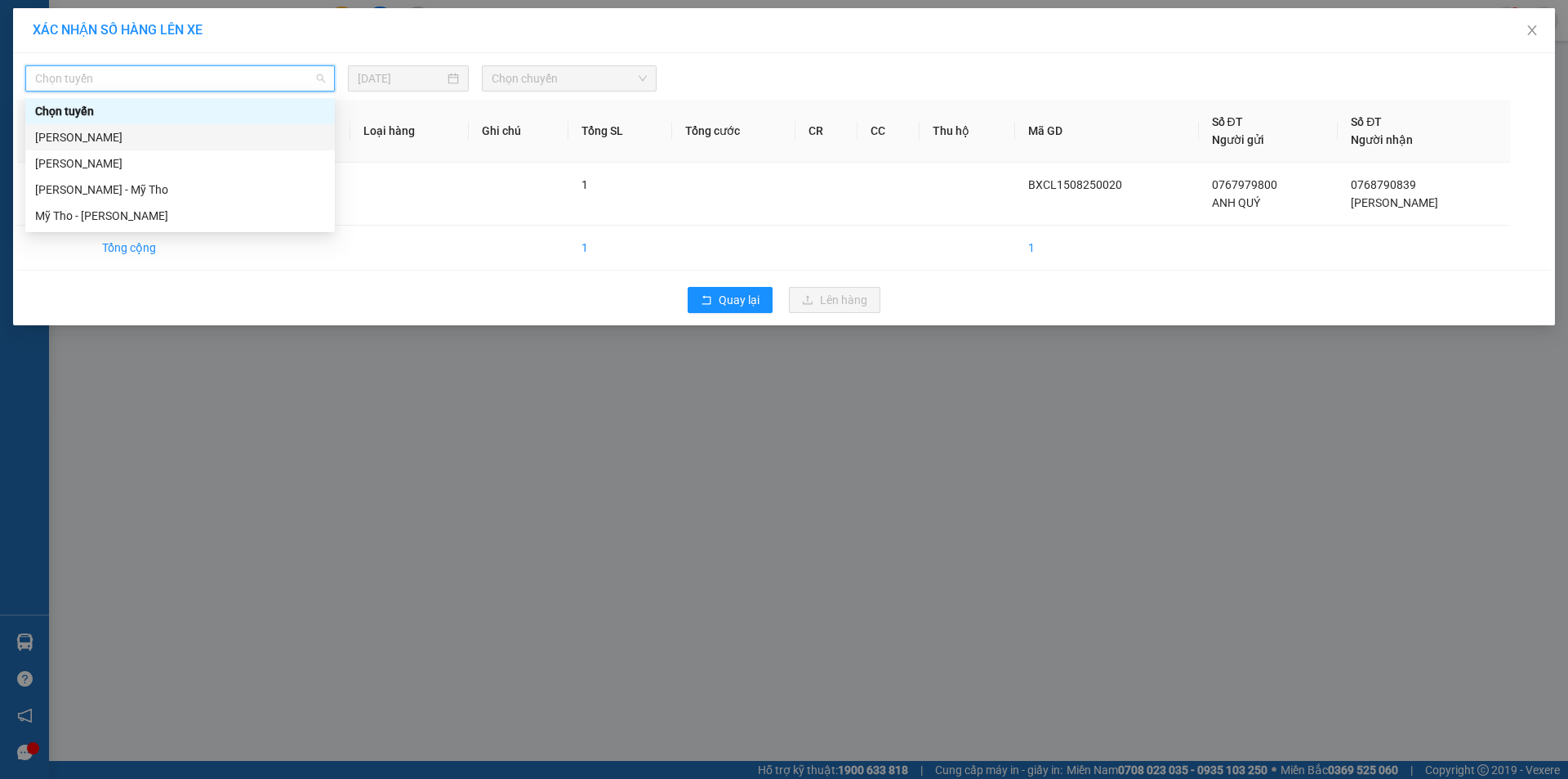
click at [231, 138] on div "[PERSON_NAME]" at bounding box center [180, 138] width 290 height 18
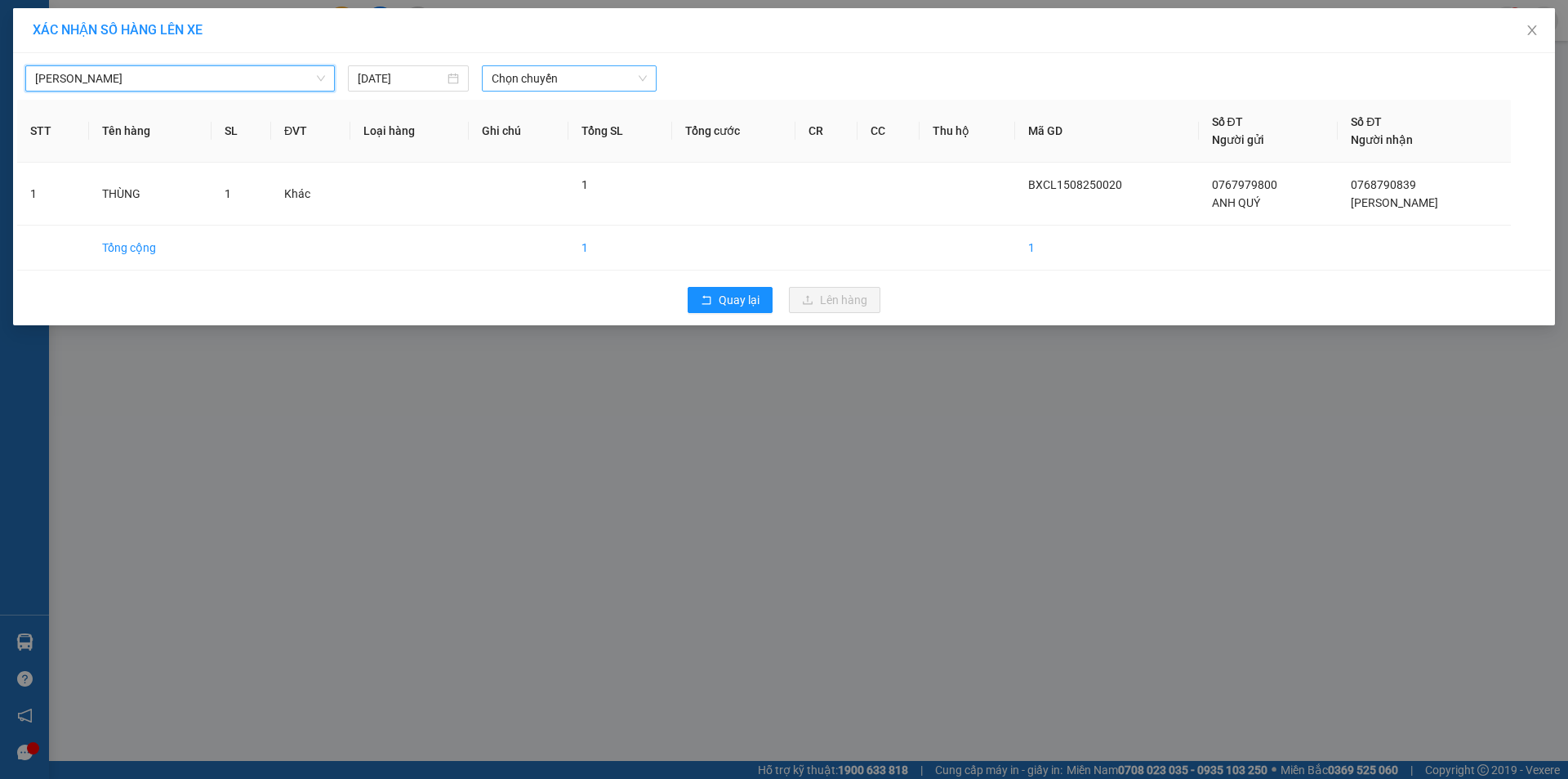
click at [620, 81] on span "Chọn chuyến" at bounding box center [569, 78] width 155 height 24
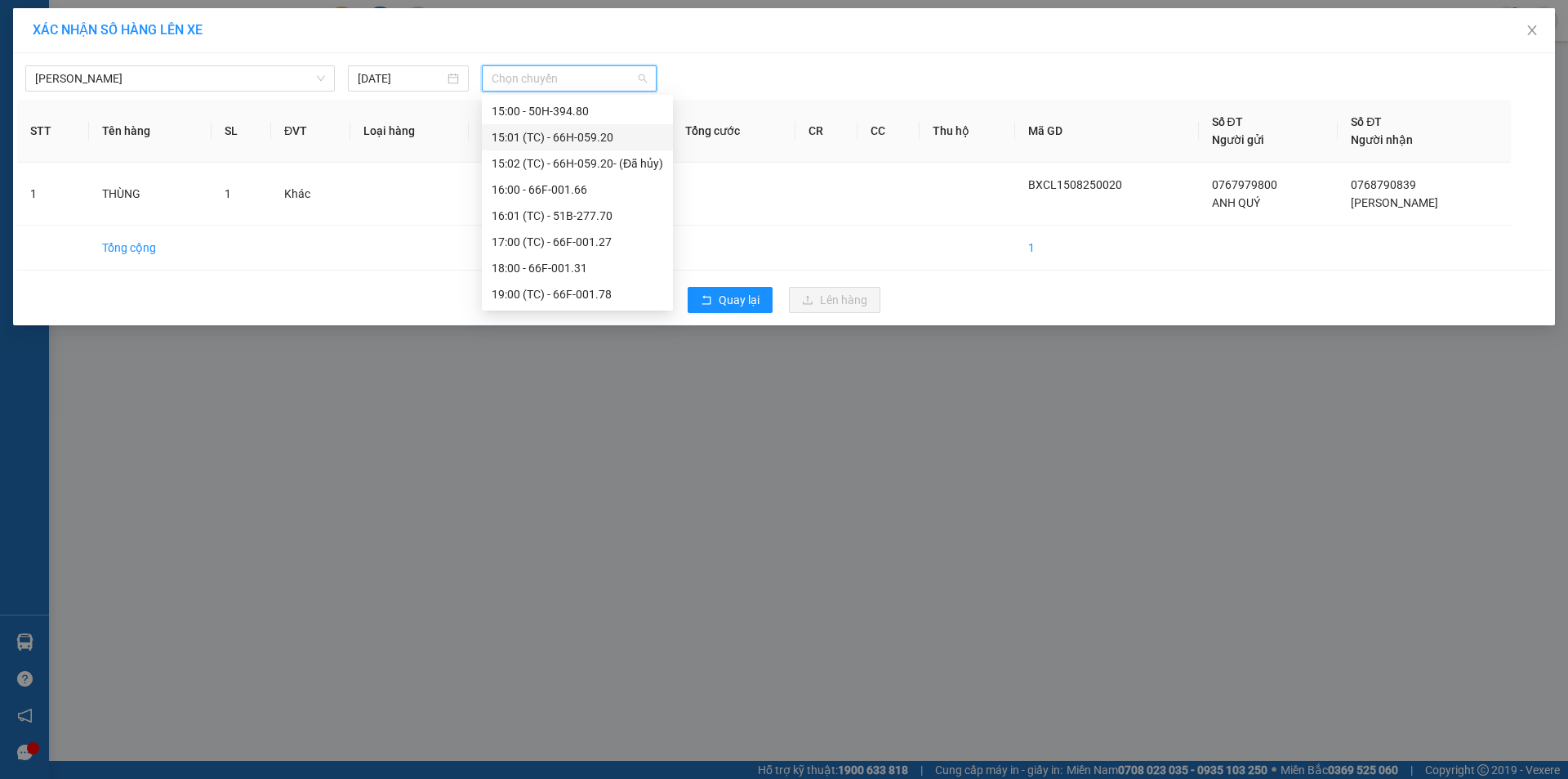
scroll to position [729, 0]
click at [602, 143] on div "14:01 (TC) - 51F-730.18" at bounding box center [577, 140] width 171 height 18
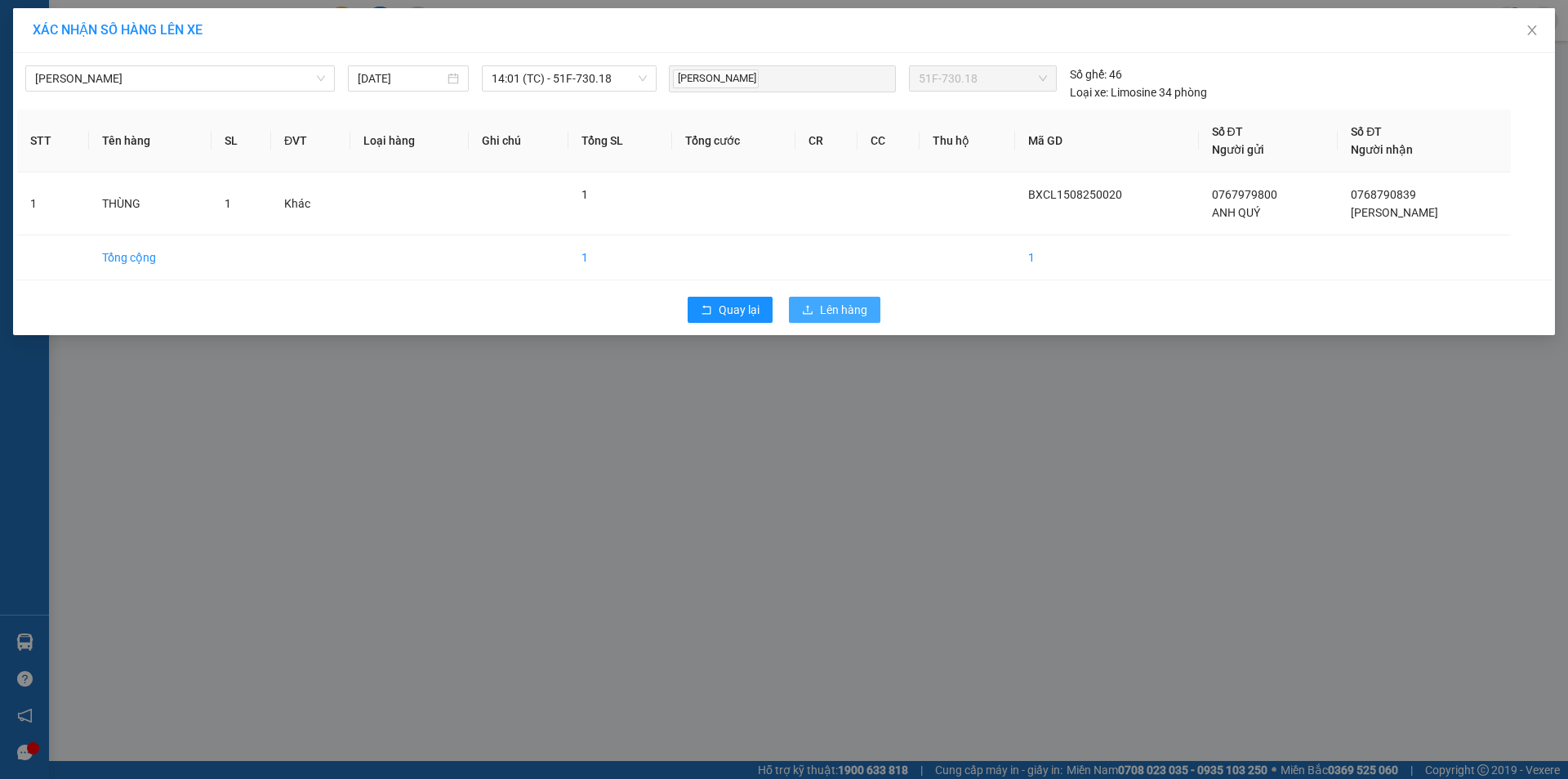
click at [831, 301] on span "Lên hàng" at bounding box center [844, 310] width 47 height 18
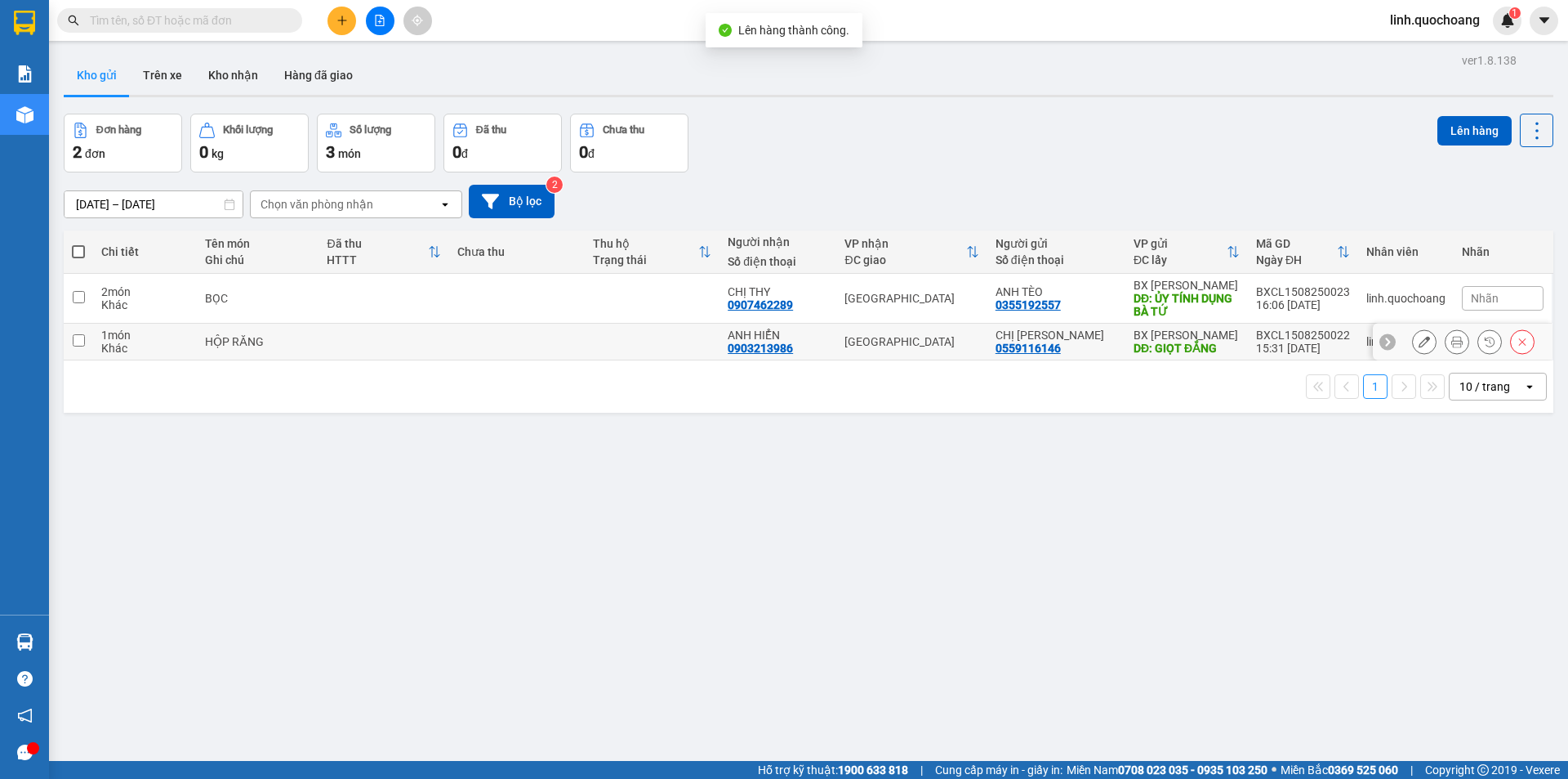
click at [564, 359] on td at bounding box center [516, 341] width 135 height 37
checkbox input "true"
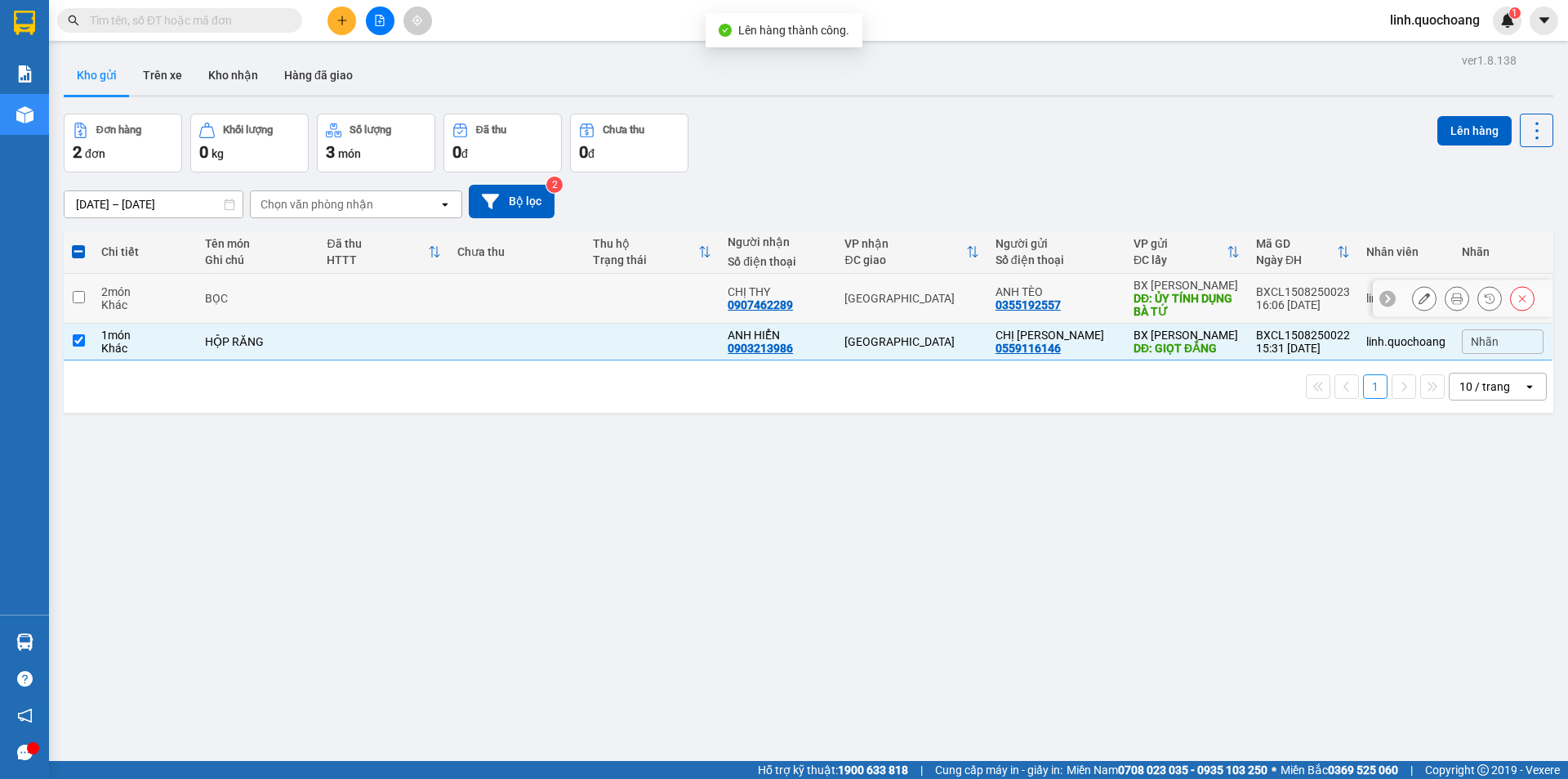
click at [617, 319] on td at bounding box center [652, 298] width 135 height 50
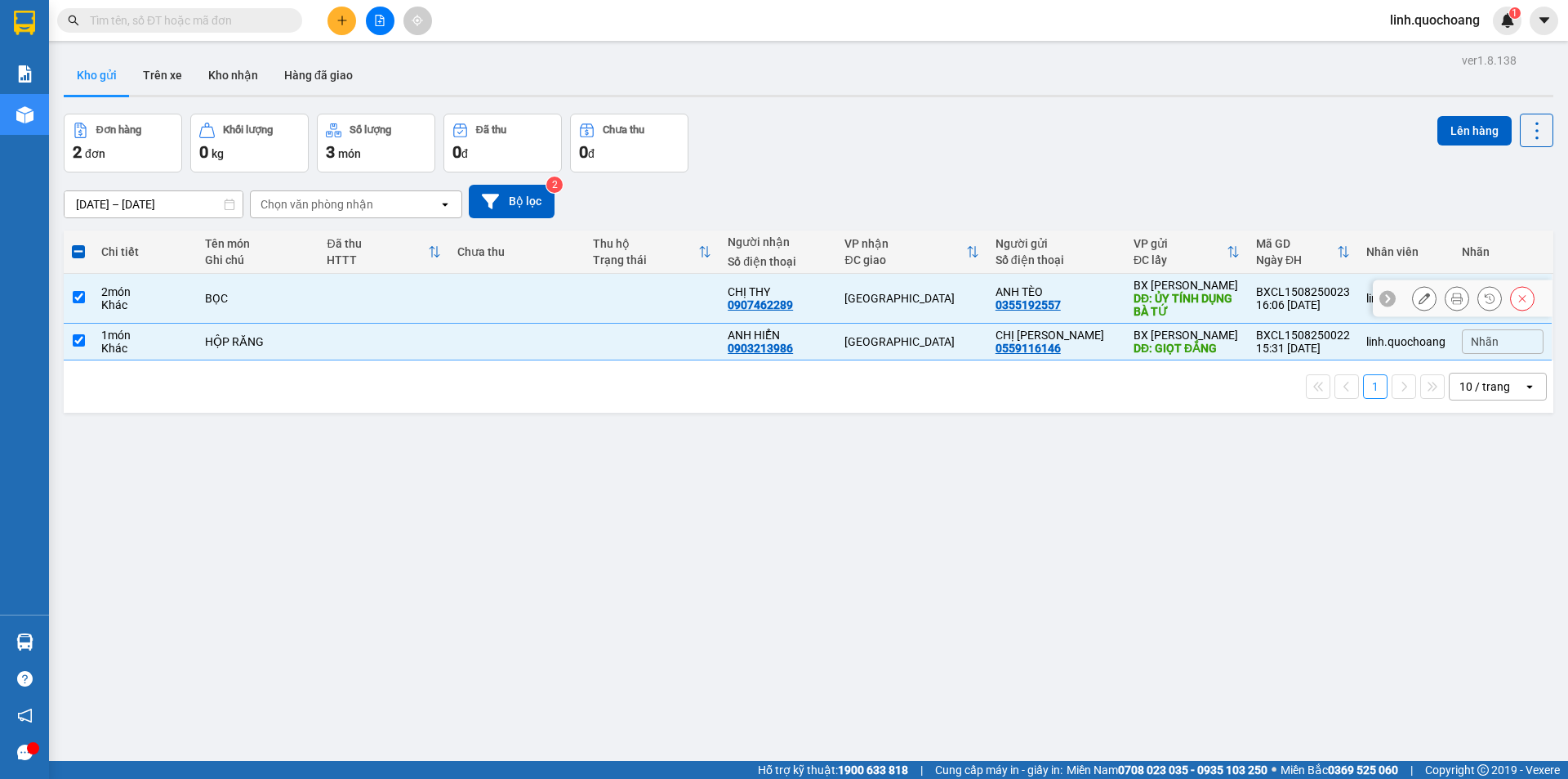
click at [664, 305] on td at bounding box center [652, 298] width 135 height 50
checkbox input "false"
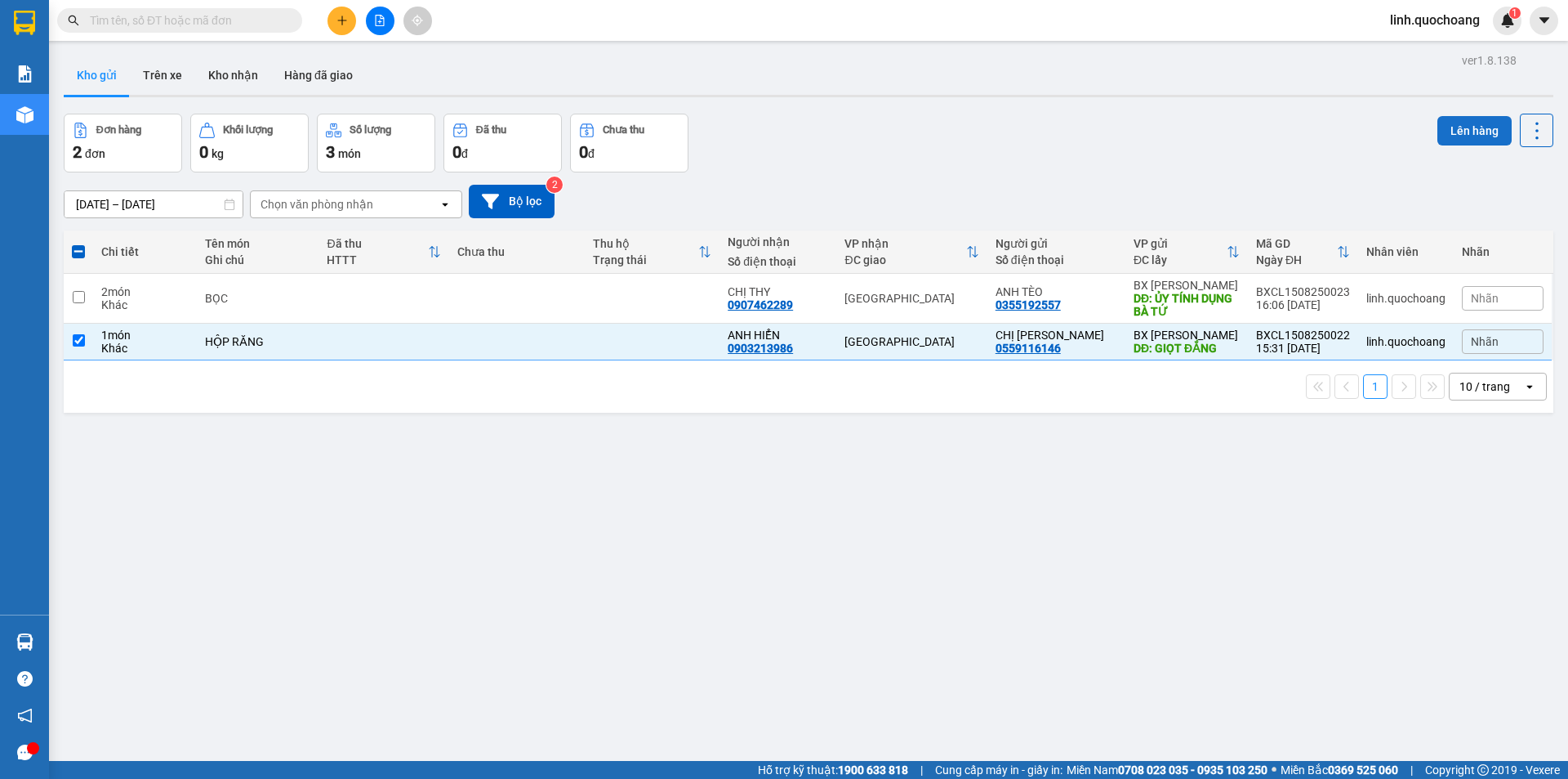
click at [1438, 127] on button "Lên hàng" at bounding box center [1475, 130] width 74 height 29
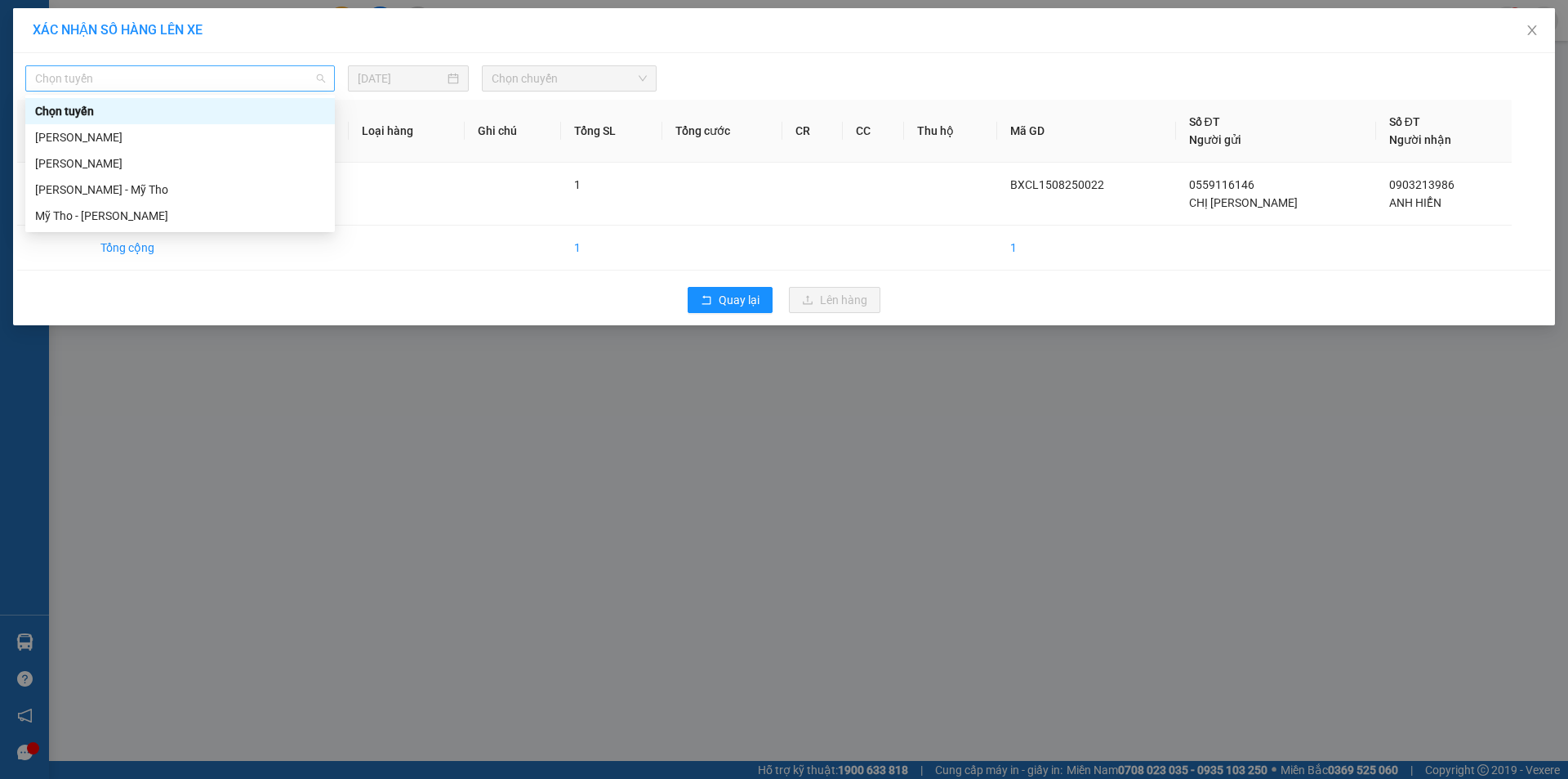
click at [254, 80] on span "Chọn tuyến" at bounding box center [180, 78] width 290 height 24
click at [269, 138] on div "[PERSON_NAME]" at bounding box center [180, 138] width 290 height 18
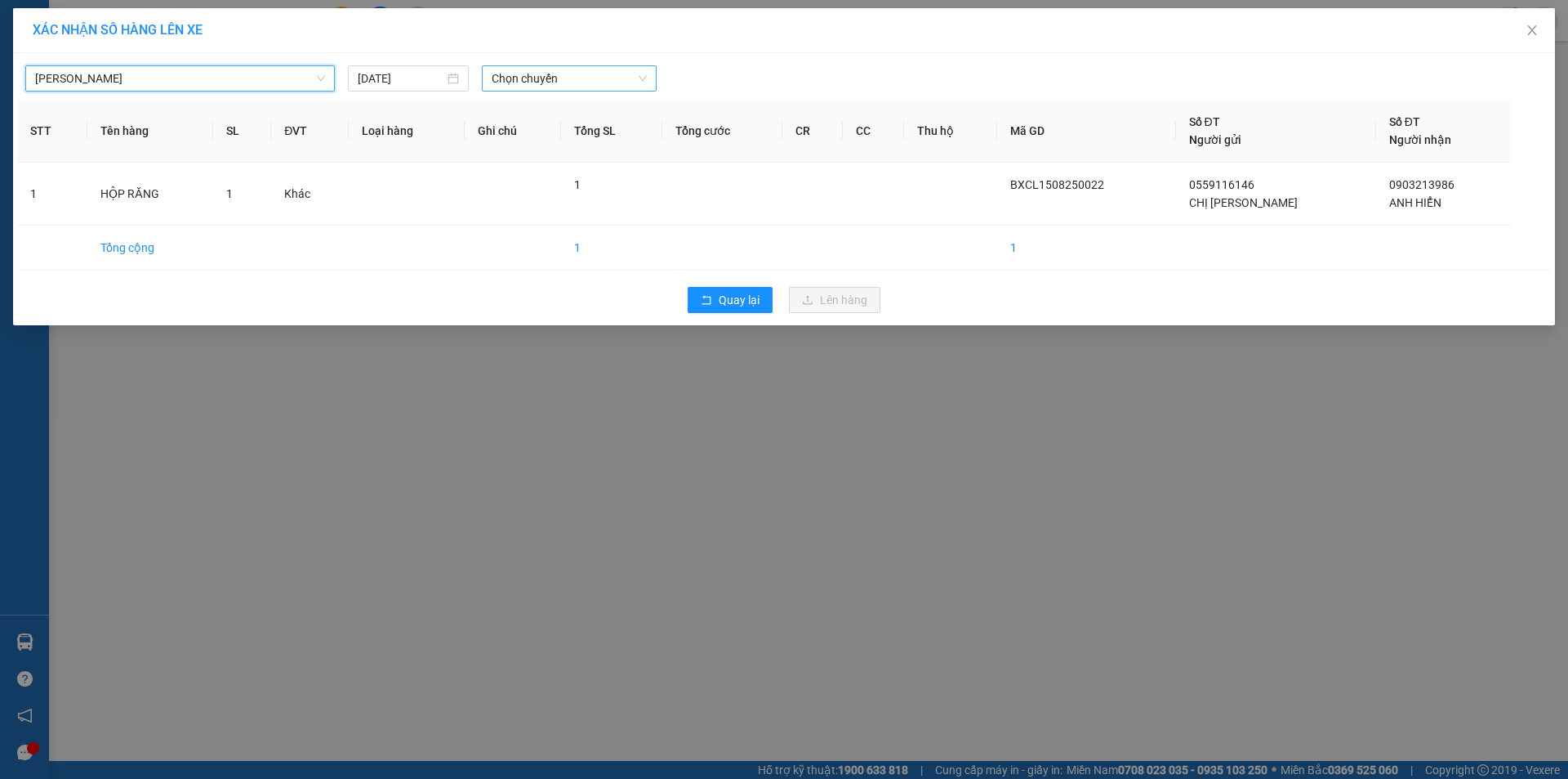
click at [535, 70] on span "Chọn chuyến" at bounding box center [569, 78] width 155 height 24
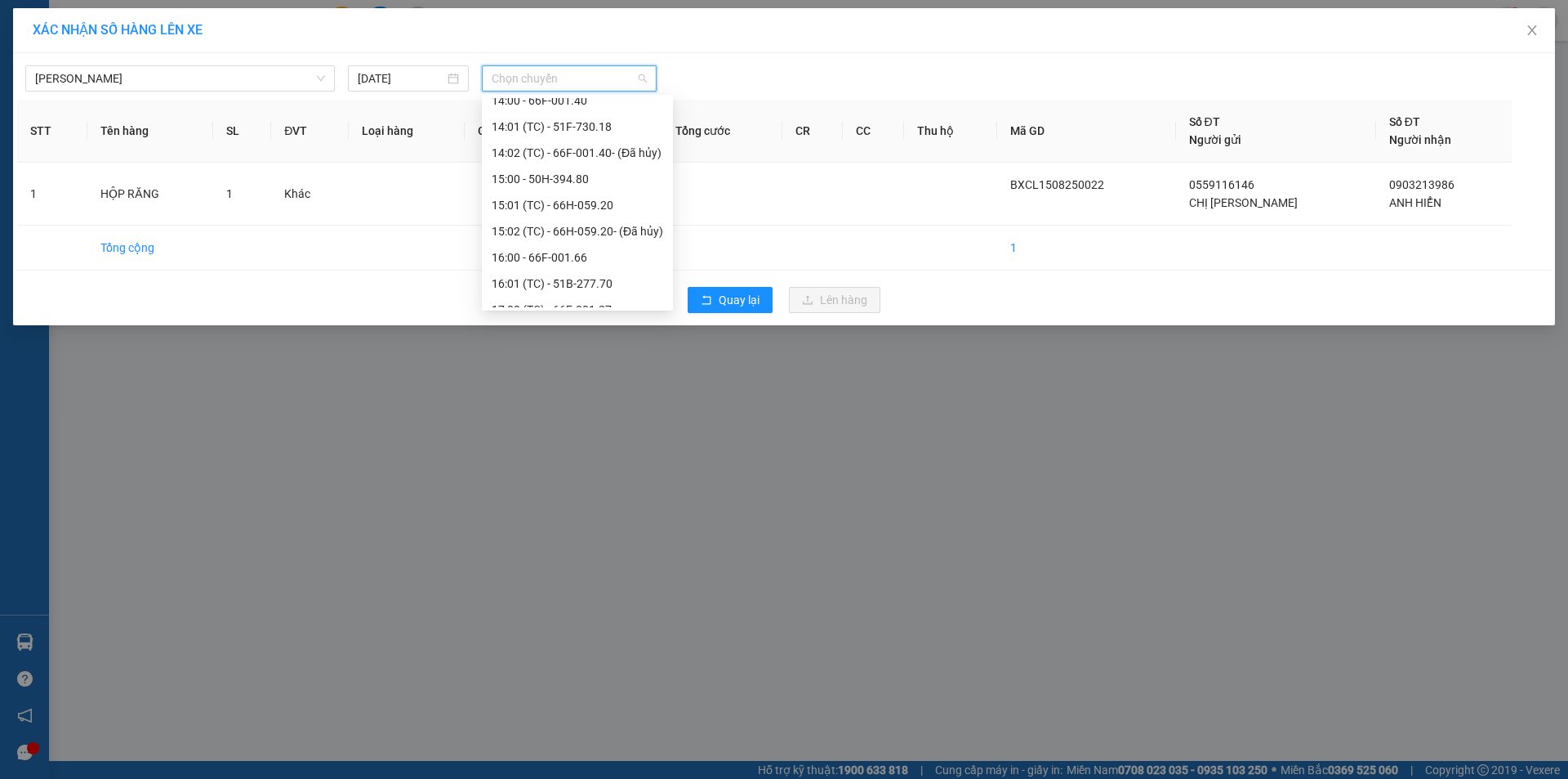
scroll to position [811, 0]
click at [581, 213] on div "16:01 (TC) - 51B-277.70" at bounding box center [577, 216] width 171 height 18
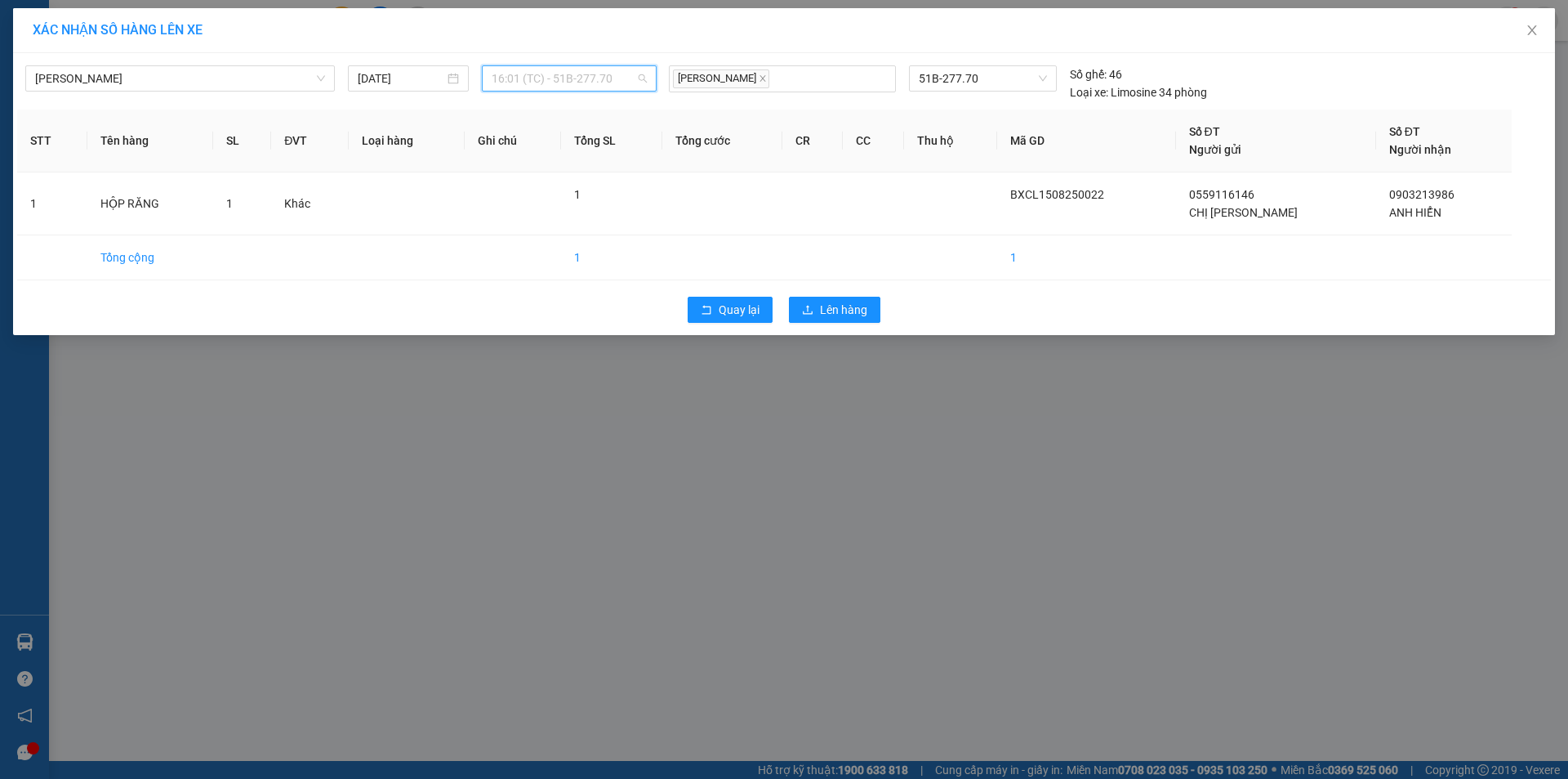
click at [594, 80] on span "16:01 (TC) - 51B-277.70" at bounding box center [569, 78] width 155 height 24
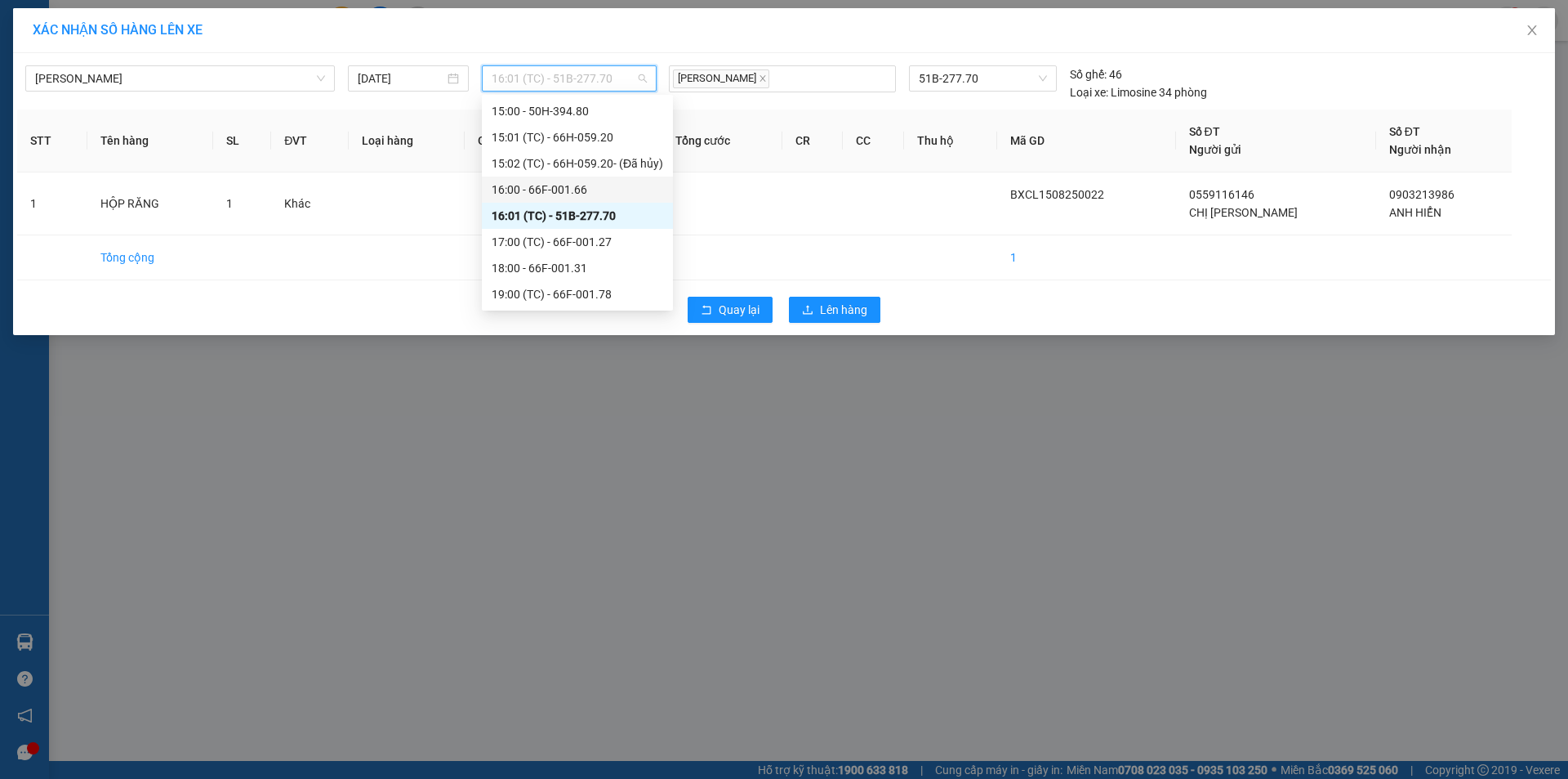
click at [607, 188] on div "16:00 - 66F-001.66" at bounding box center [577, 189] width 171 height 18
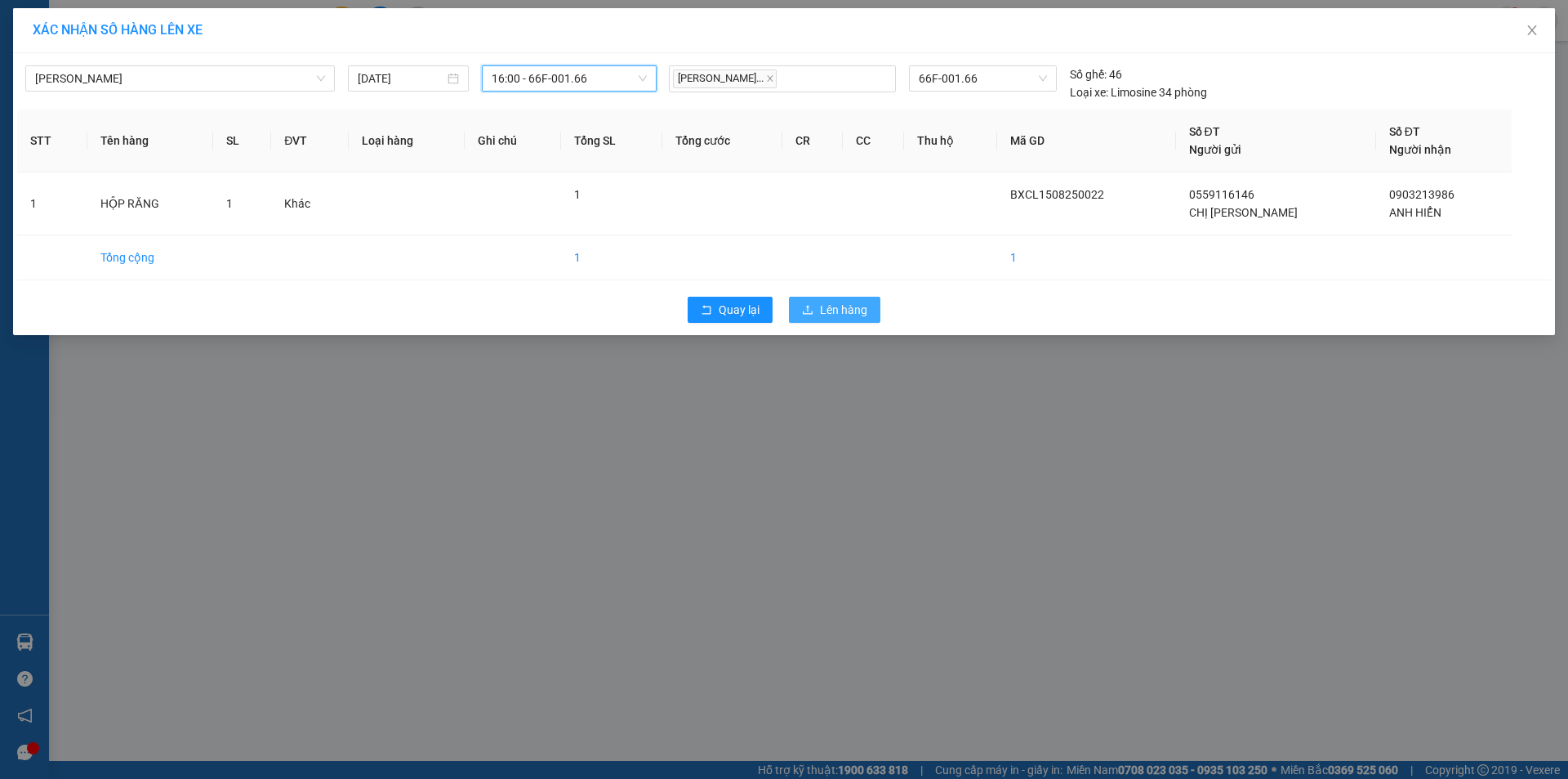
click at [855, 313] on span "Lên hàng" at bounding box center [844, 310] width 47 height 18
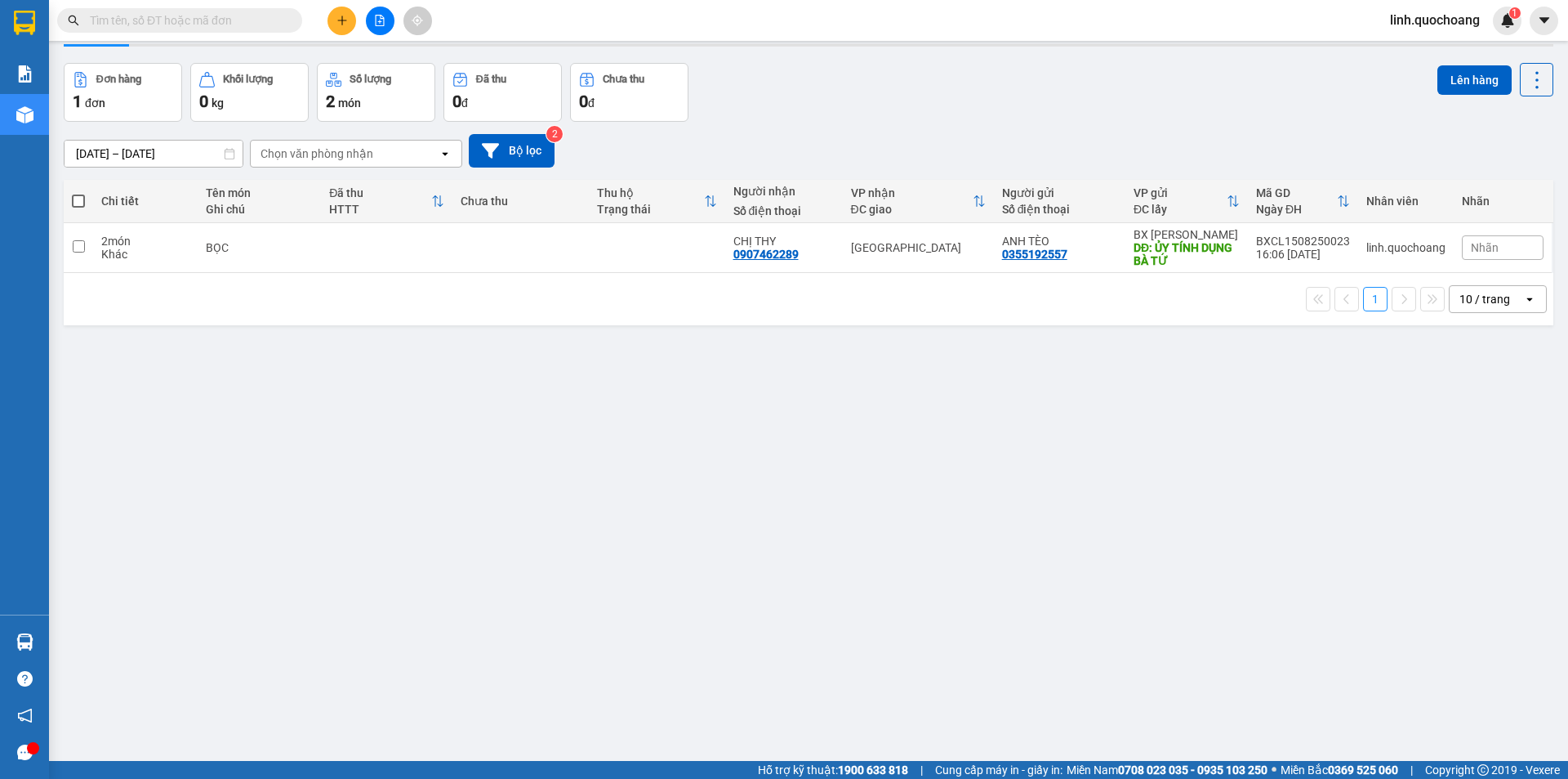
scroll to position [75, 0]
